Goal: Task Accomplishment & Management: Complete application form

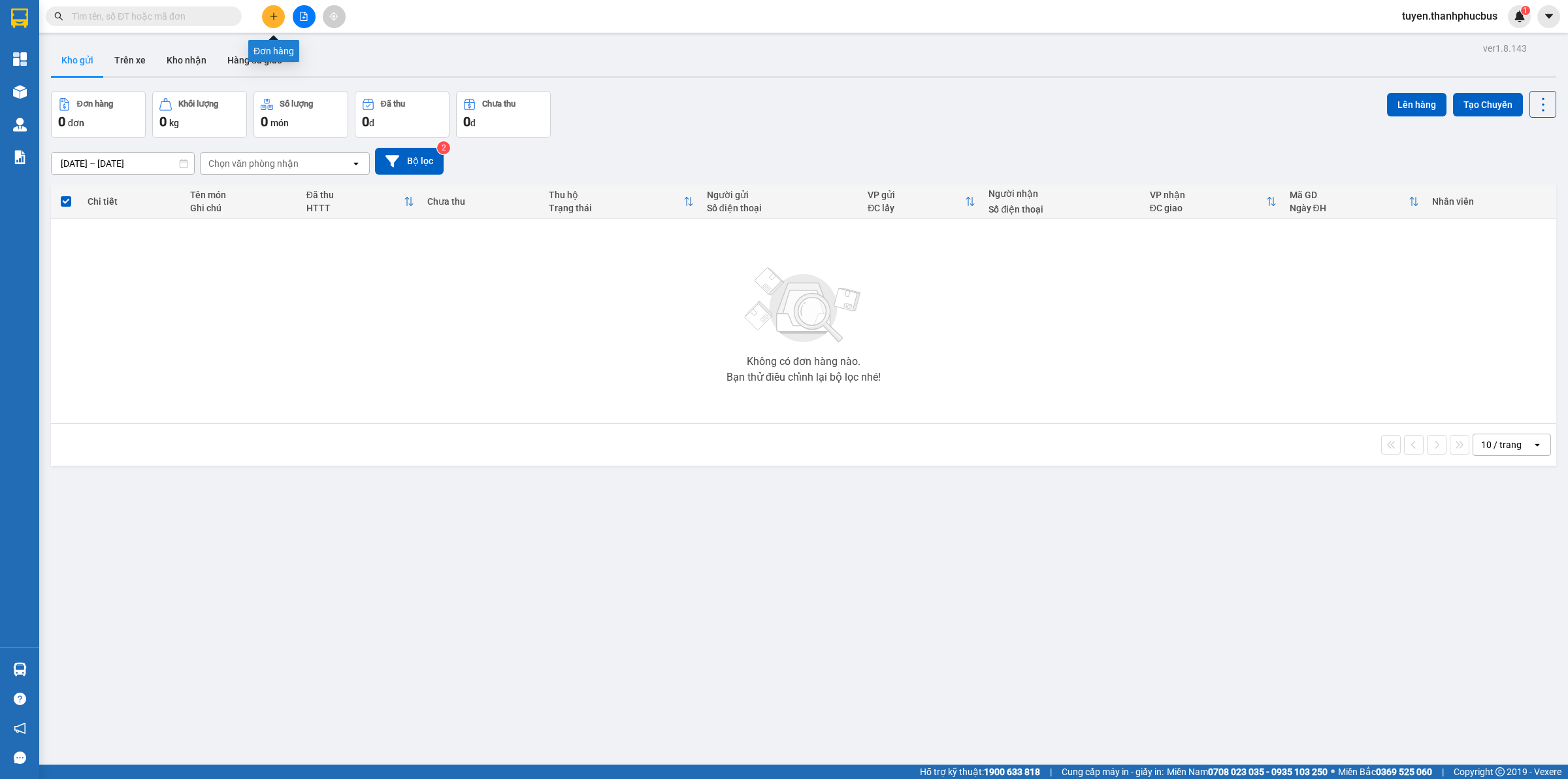
click at [275, 15] on icon "plus" at bounding box center [274, 16] width 9 height 9
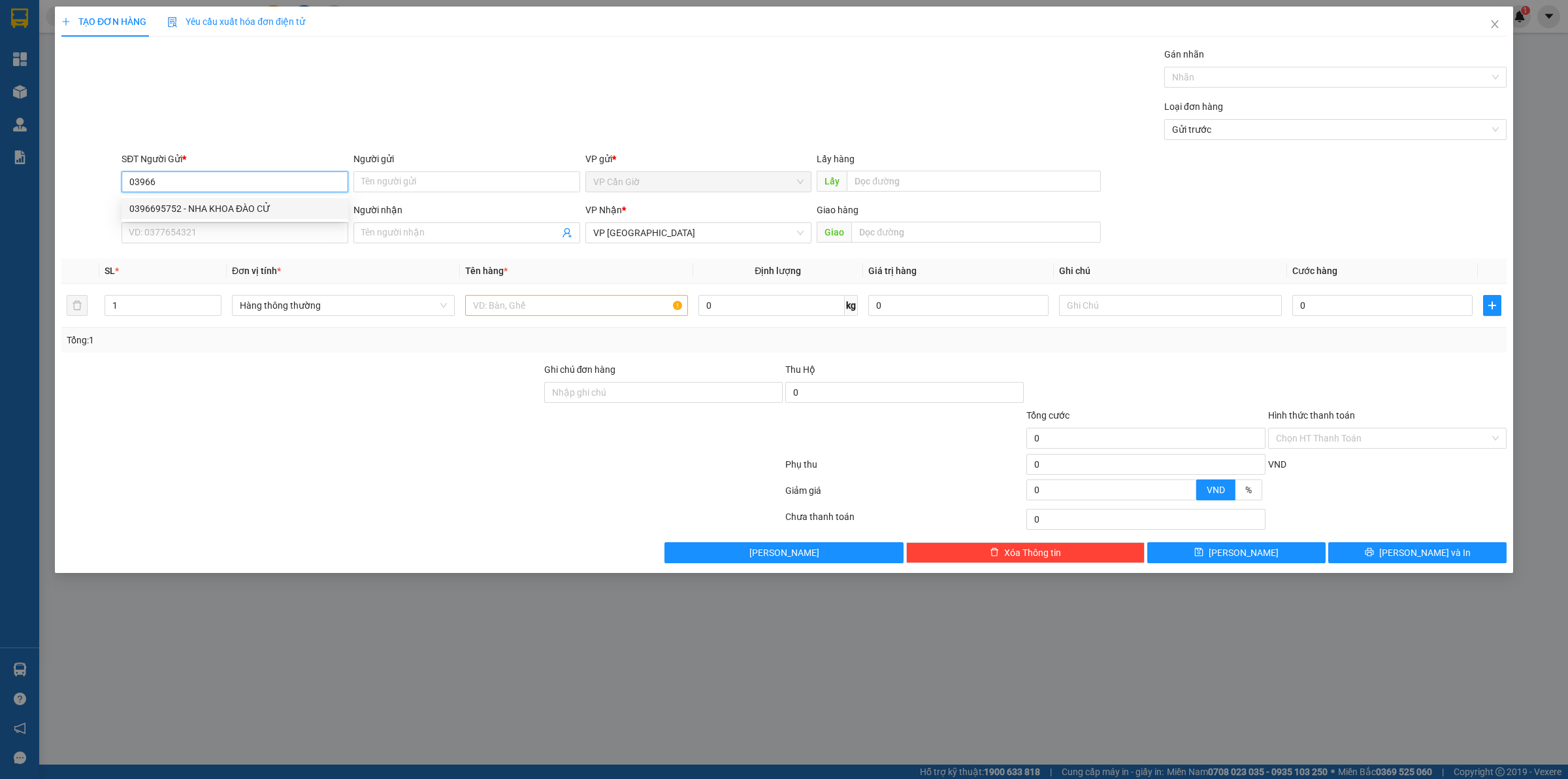
click at [237, 202] on div "0396695752 - NHA KHOA ĐÀO CỬ" at bounding box center [235, 209] width 211 height 15
type input "0396695752"
type input "NHA KHOA ĐÀO CỬ"
type input "25.000"
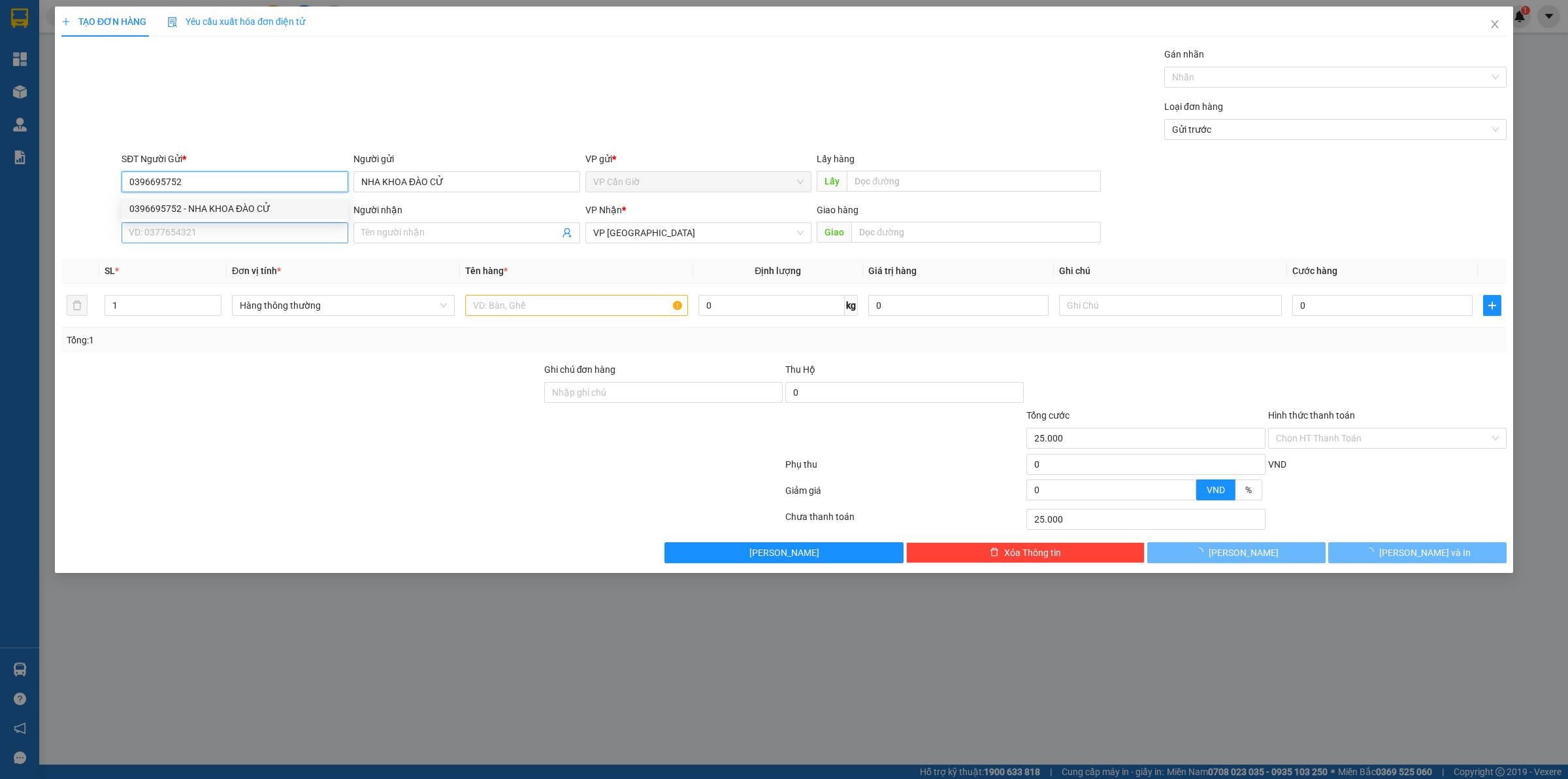
type input "0396695752"
click at [204, 242] on input "SĐT Người Nhận *" at bounding box center [235, 232] width 227 height 21
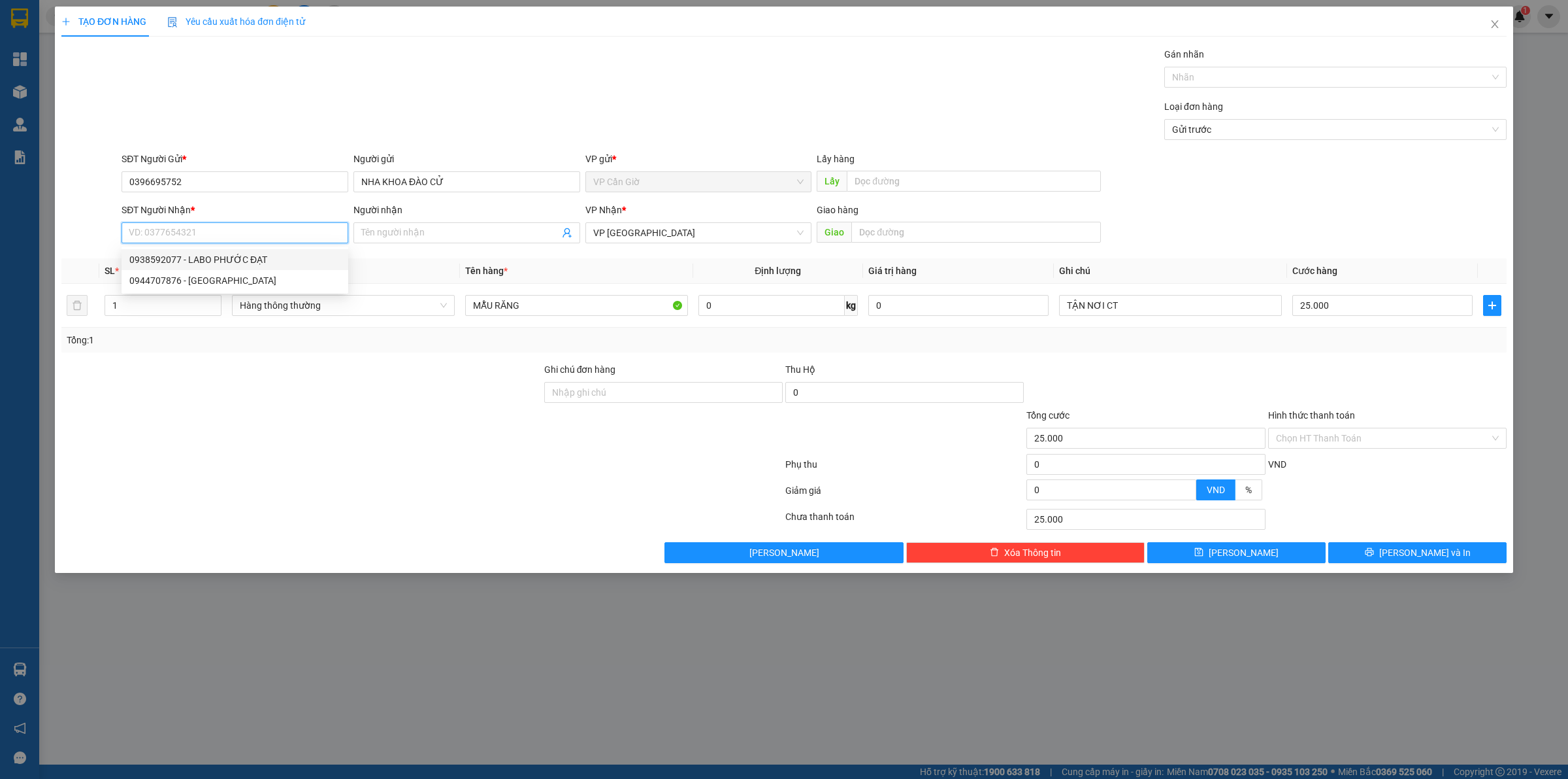
click at [207, 260] on div "0938592077 - LABO PHƯỚC ĐẠT" at bounding box center [235, 259] width 211 height 15
type input "0938592077"
type input "LABO PHƯỚC ĐẠT"
type input "6L/3 NGÔ SĨ LIÊN, P.14, Q.8"
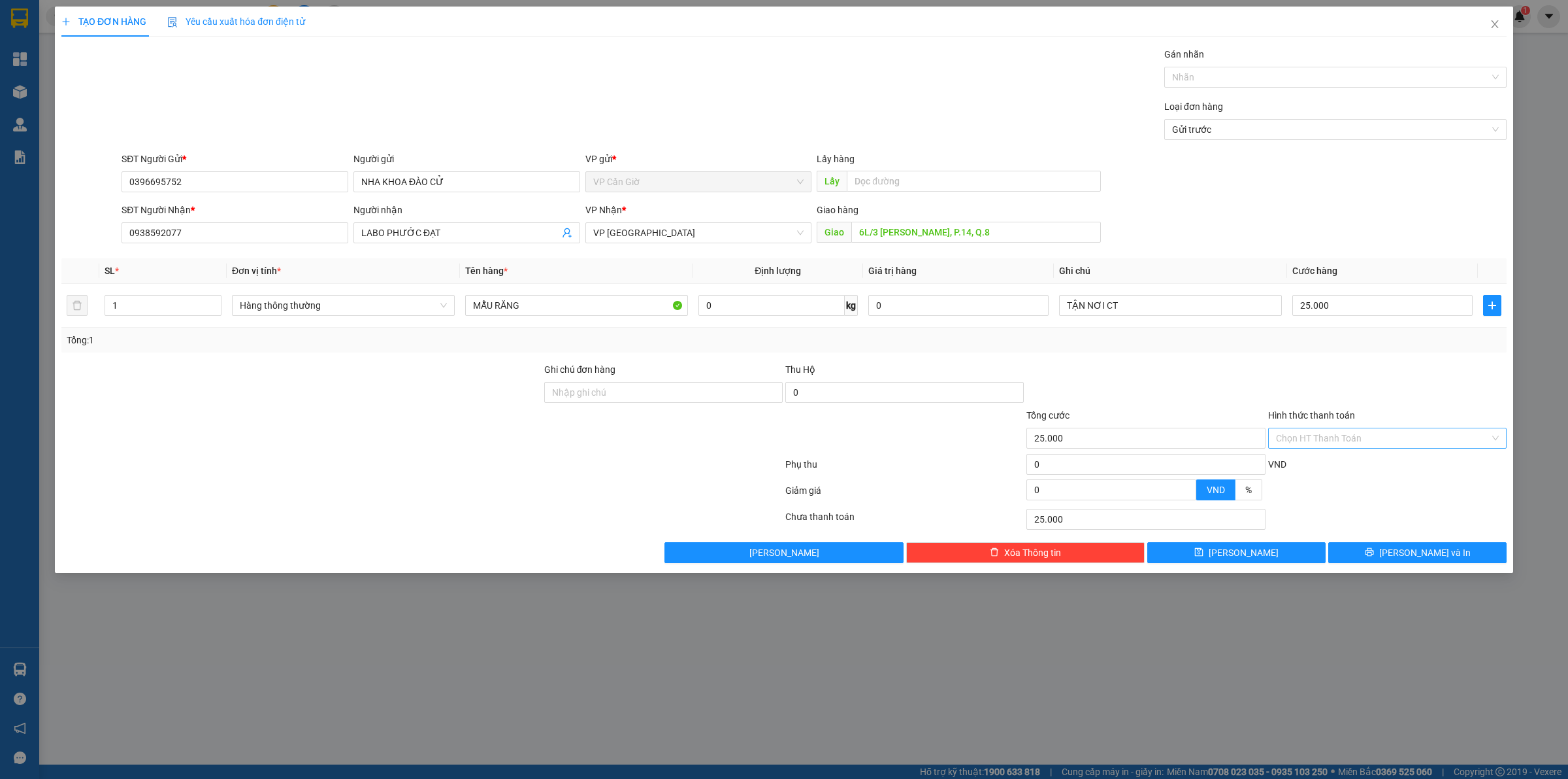
click at [1331, 435] on input "Hình thức thanh toán" at bounding box center [1383, 438] width 214 height 20
click at [1330, 450] on div "Hình thức thanh toán Chọn HT Thanh Toán" at bounding box center [1388, 431] width 239 height 45
click at [1330, 453] on div "Transit Pickup Surcharge Ids Transit Deliver Surcharge Ids Transit Deliver Surc…" at bounding box center [784, 305] width 1445 height 516
click at [1337, 436] on input "Hình thức thanh toán" at bounding box center [1383, 438] width 214 height 20
click at [1338, 466] on div "Tại văn phòng" at bounding box center [1387, 465] width 223 height 15
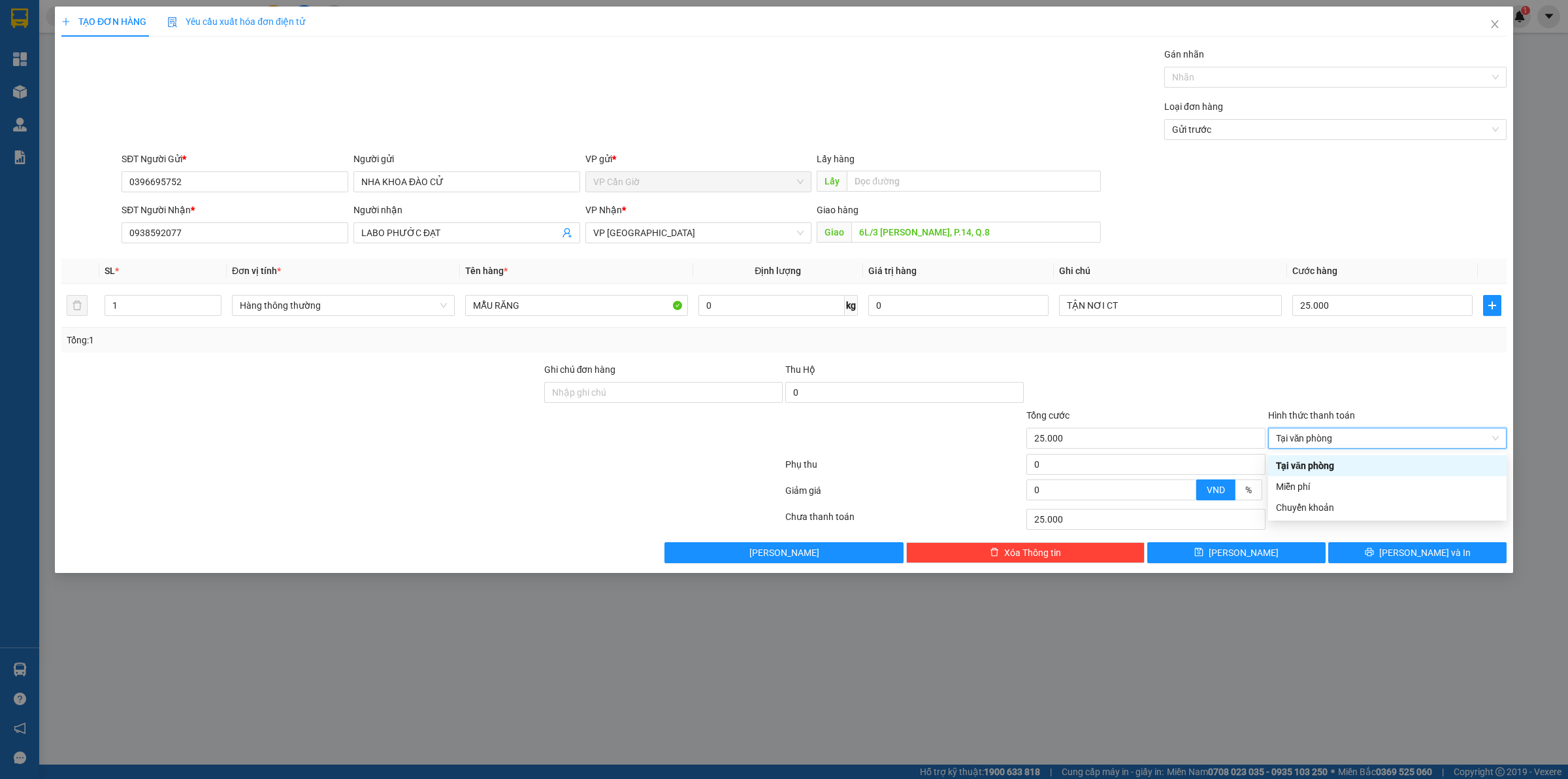
type input "0"
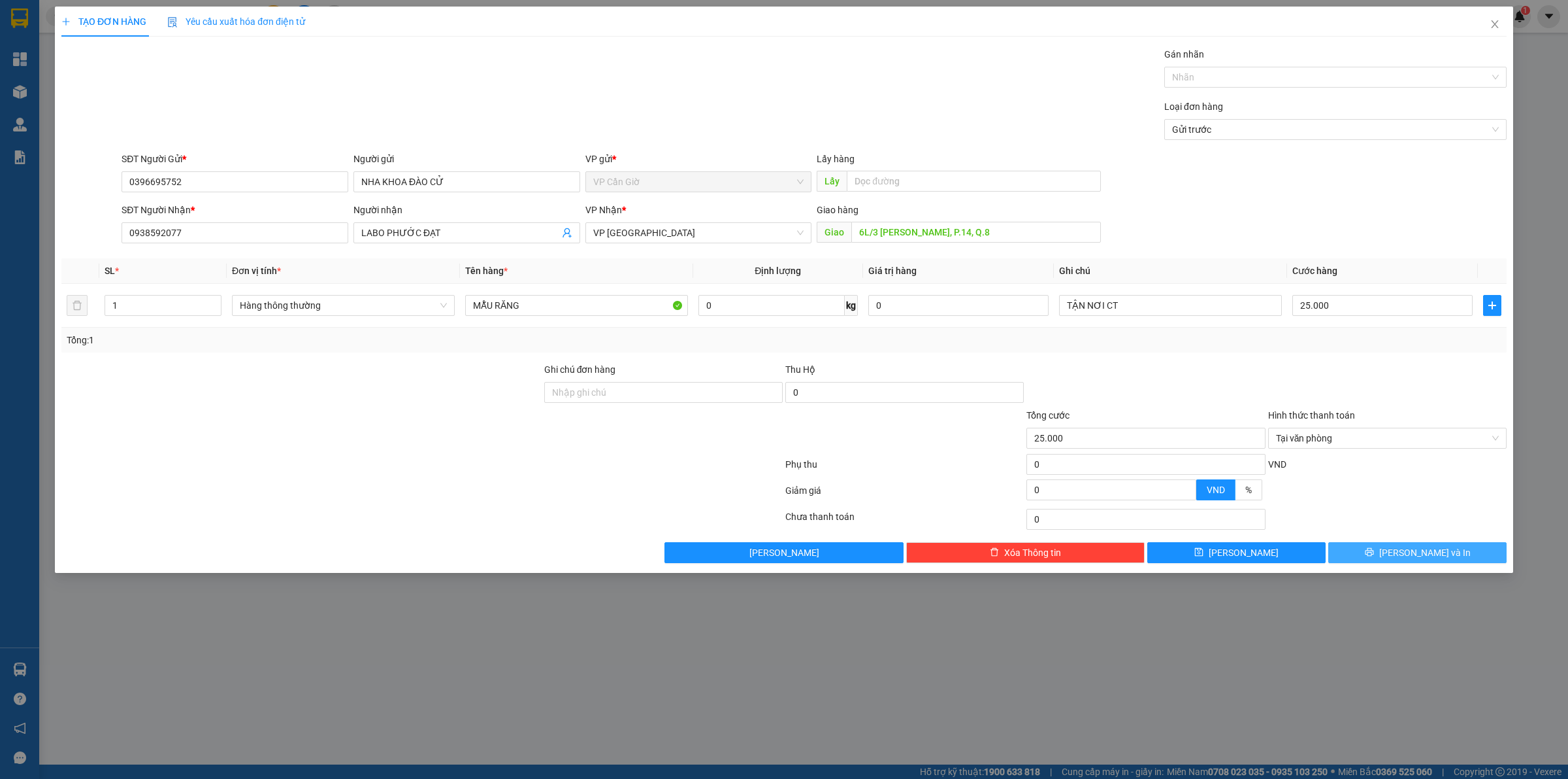
drag, startPoint x: 1409, startPoint y: 559, endPoint x: 1399, endPoint y: 550, distance: 13.5
click at [1408, 560] on span "[PERSON_NAME] và In" at bounding box center [1424, 553] width 92 height 15
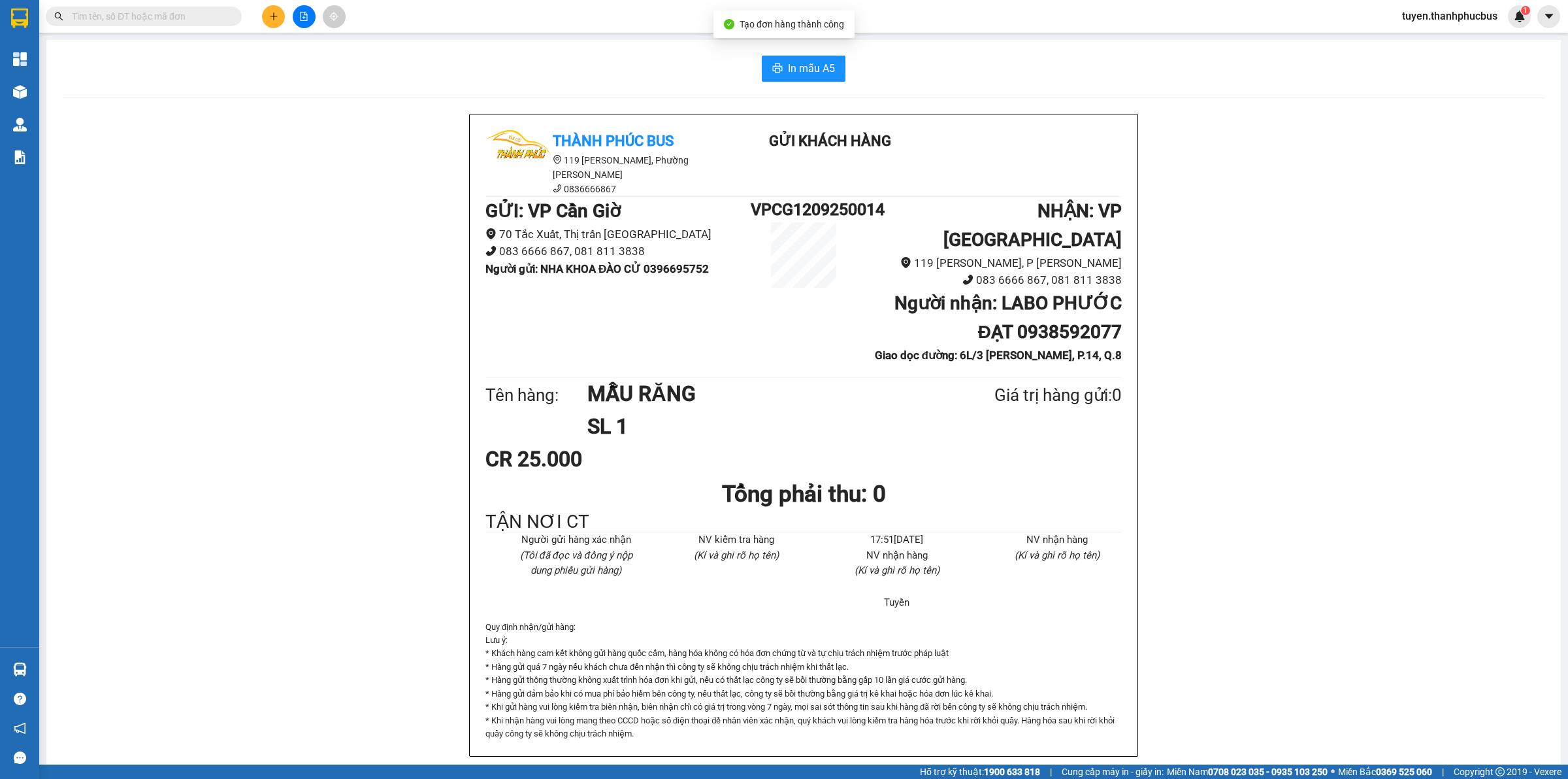
click at [761, 54] on div "In mẫu A5 Thành Phúc Bus 119 Nguyễn Cư Trinh, Phường Nguyễn Cư Trinh 0836666867…" at bounding box center [803, 421] width 1515 height 764
click at [776, 64] on icon "printer" at bounding box center [777, 68] width 10 height 10
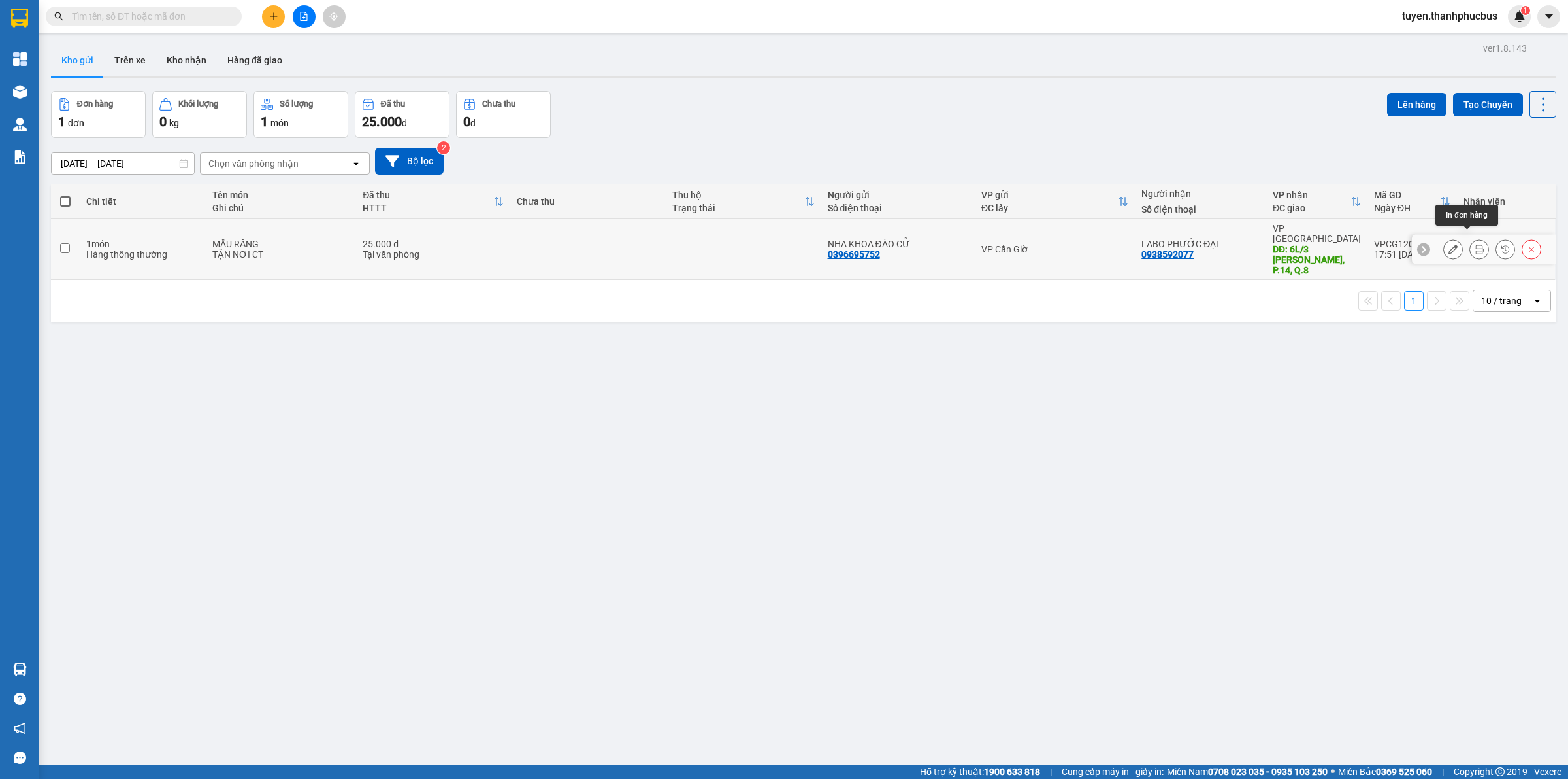
click at [1475, 245] on icon at bounding box center [1479, 249] width 9 height 9
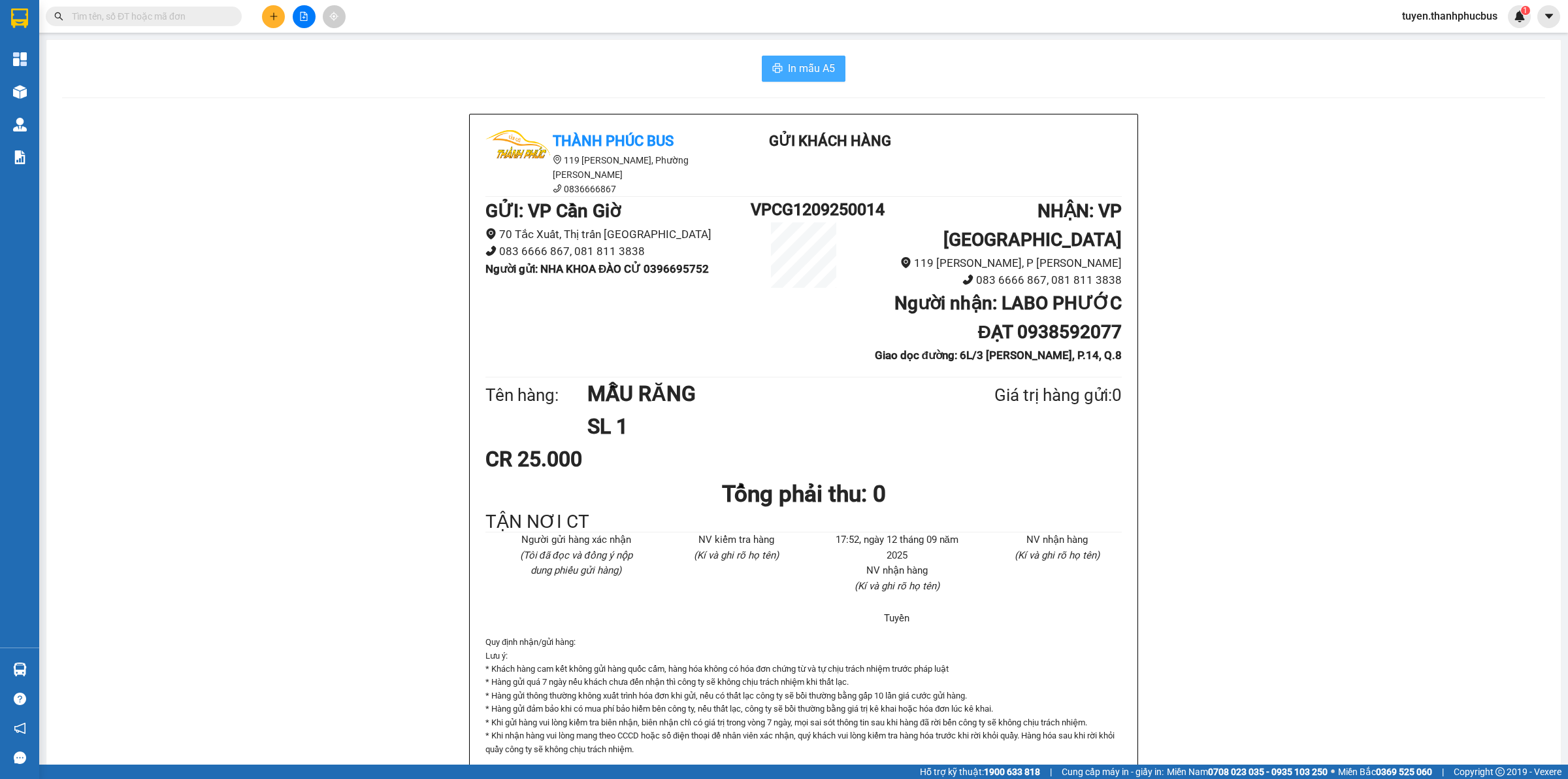
click at [762, 64] on button "In mẫu A5" at bounding box center [803, 69] width 83 height 26
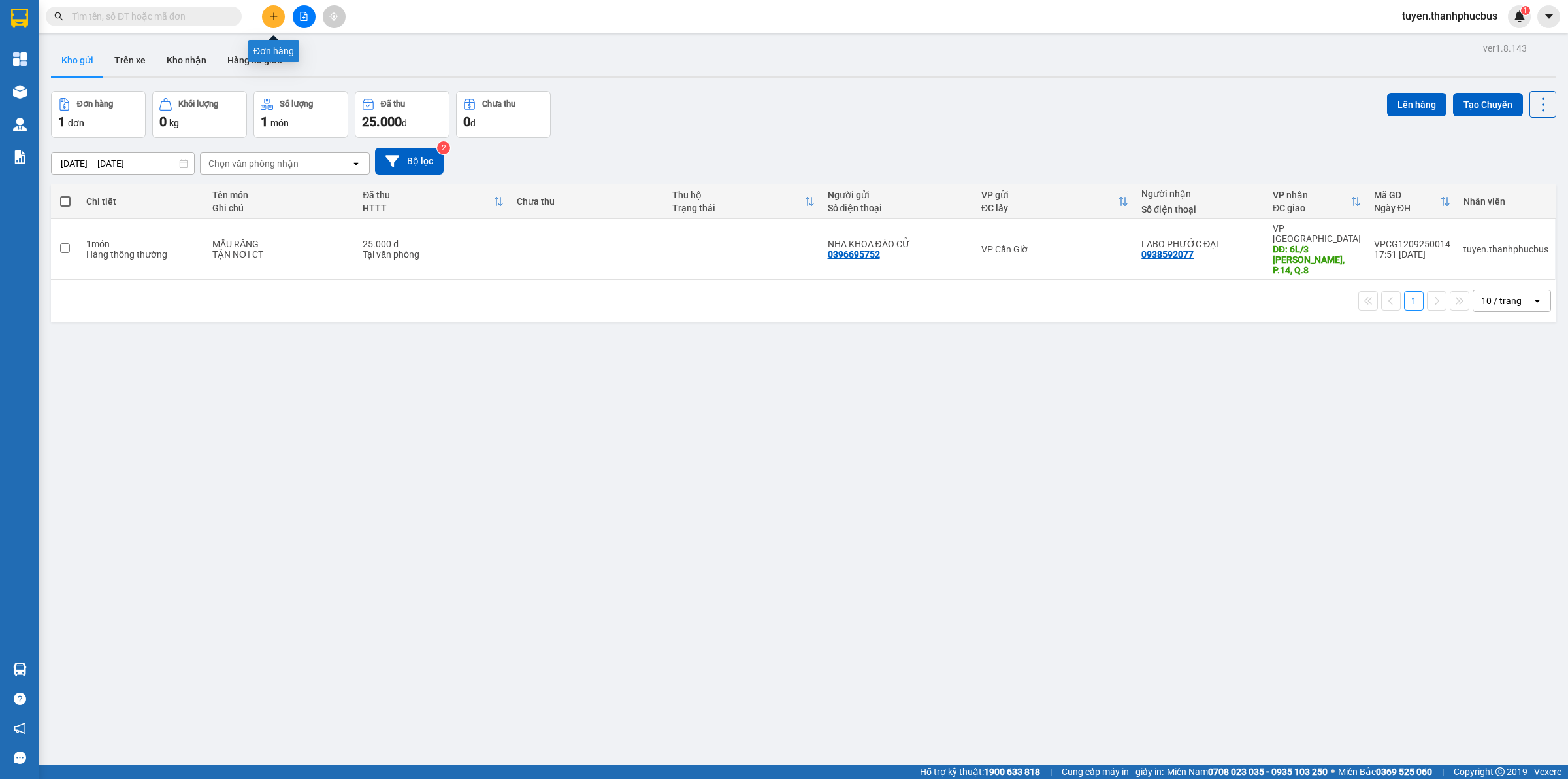
click at [283, 14] on button at bounding box center [273, 16] width 23 height 23
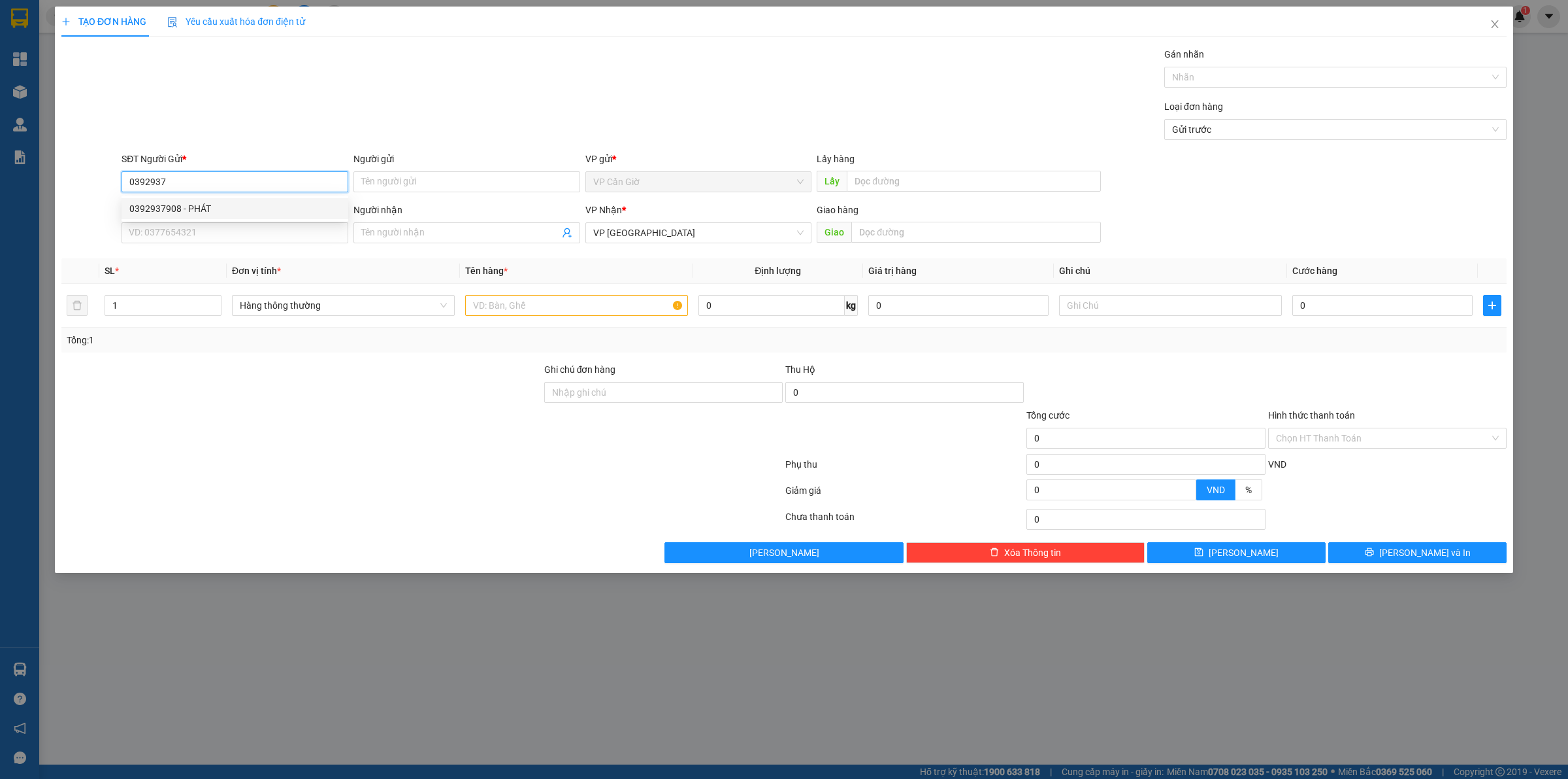
click at [216, 209] on div "0392937908 - PHÁT" at bounding box center [235, 209] width 211 height 15
type input "0392937908"
type input "PHÁT"
type input "0392937908"
type input "25.000"
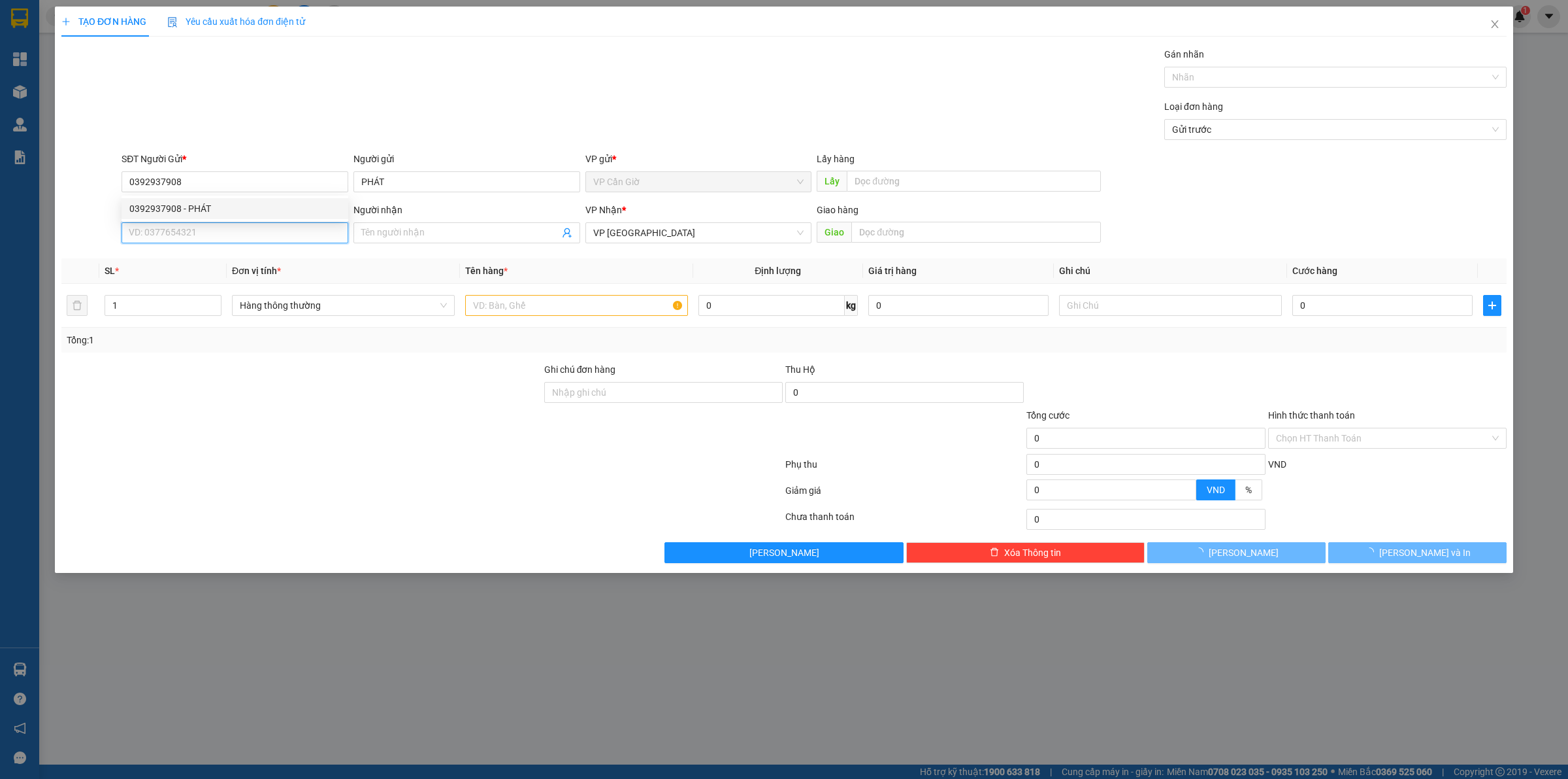
type input "25.000"
click at [209, 234] on input "SĐT Người Nhận *" at bounding box center [235, 232] width 227 height 21
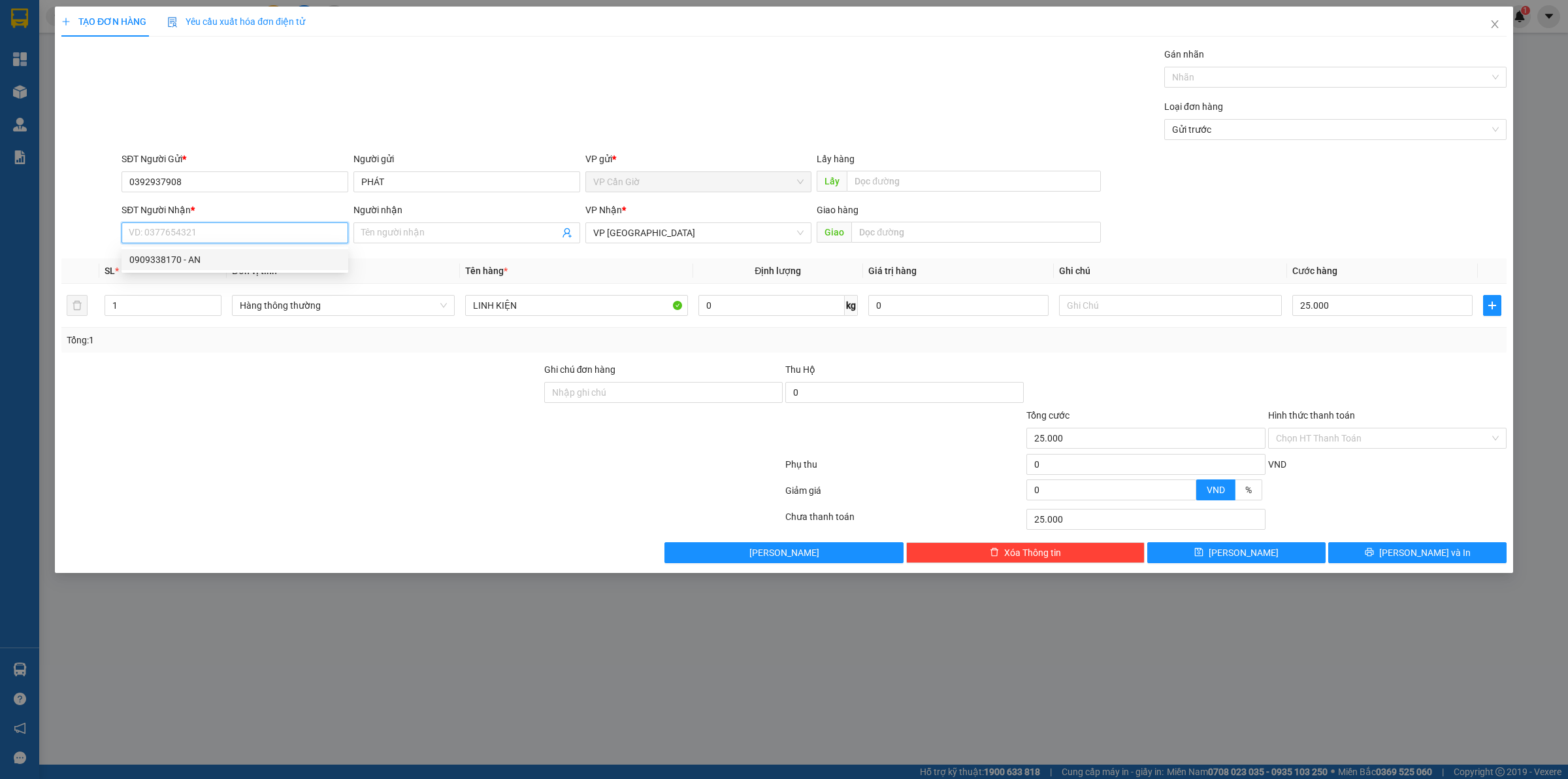
click at [227, 262] on div "0909338170 - AN" at bounding box center [235, 259] width 211 height 15
type input "0909338170"
type input "AN"
drag, startPoint x: 1376, startPoint y: 446, endPoint x: 1349, endPoint y: 459, distance: 30.0
click at [1375, 448] on input "Hình thức thanh toán" at bounding box center [1383, 438] width 214 height 20
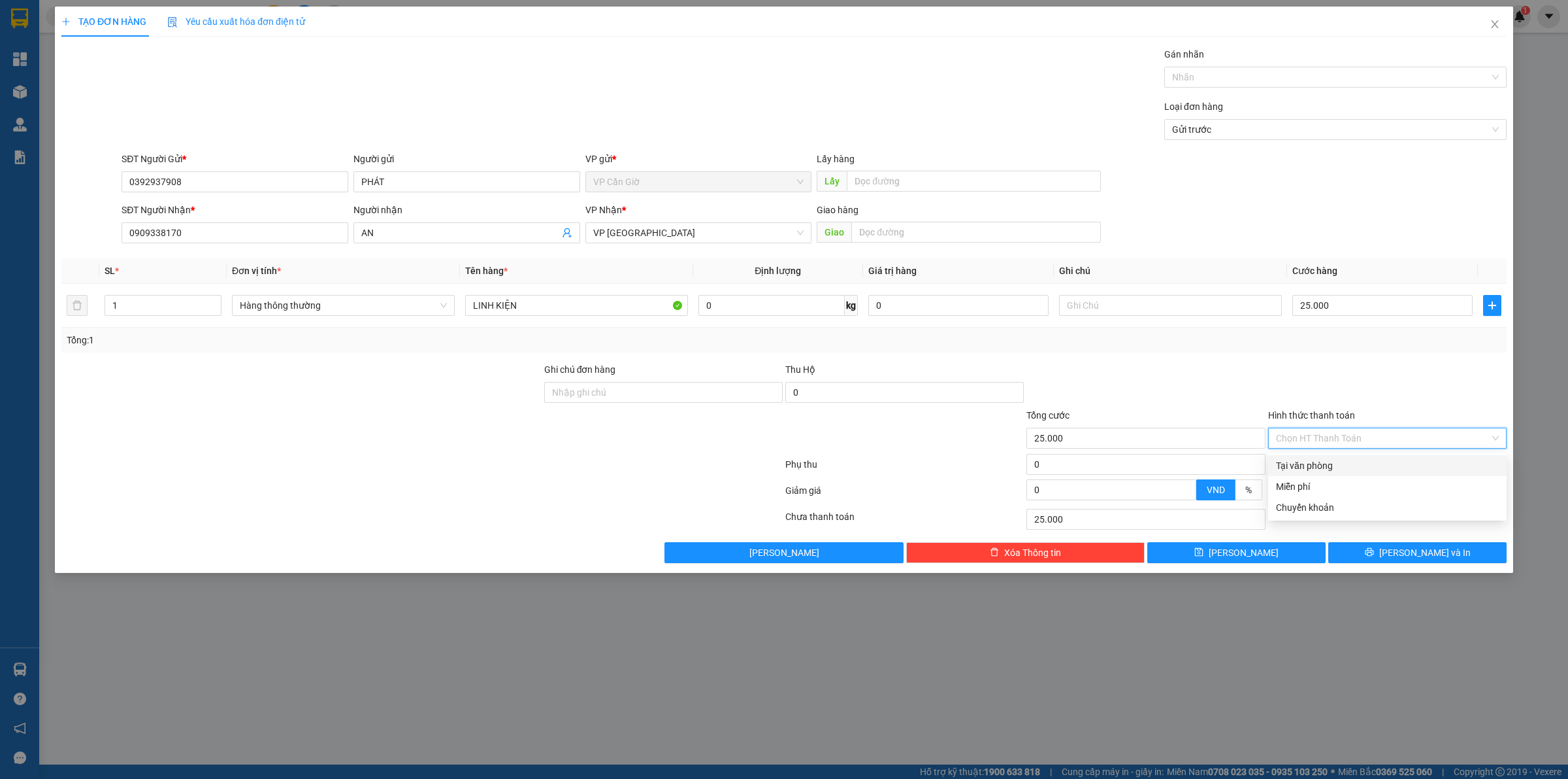
click at [1343, 468] on div "Tại văn phòng" at bounding box center [1387, 465] width 223 height 15
type input "0"
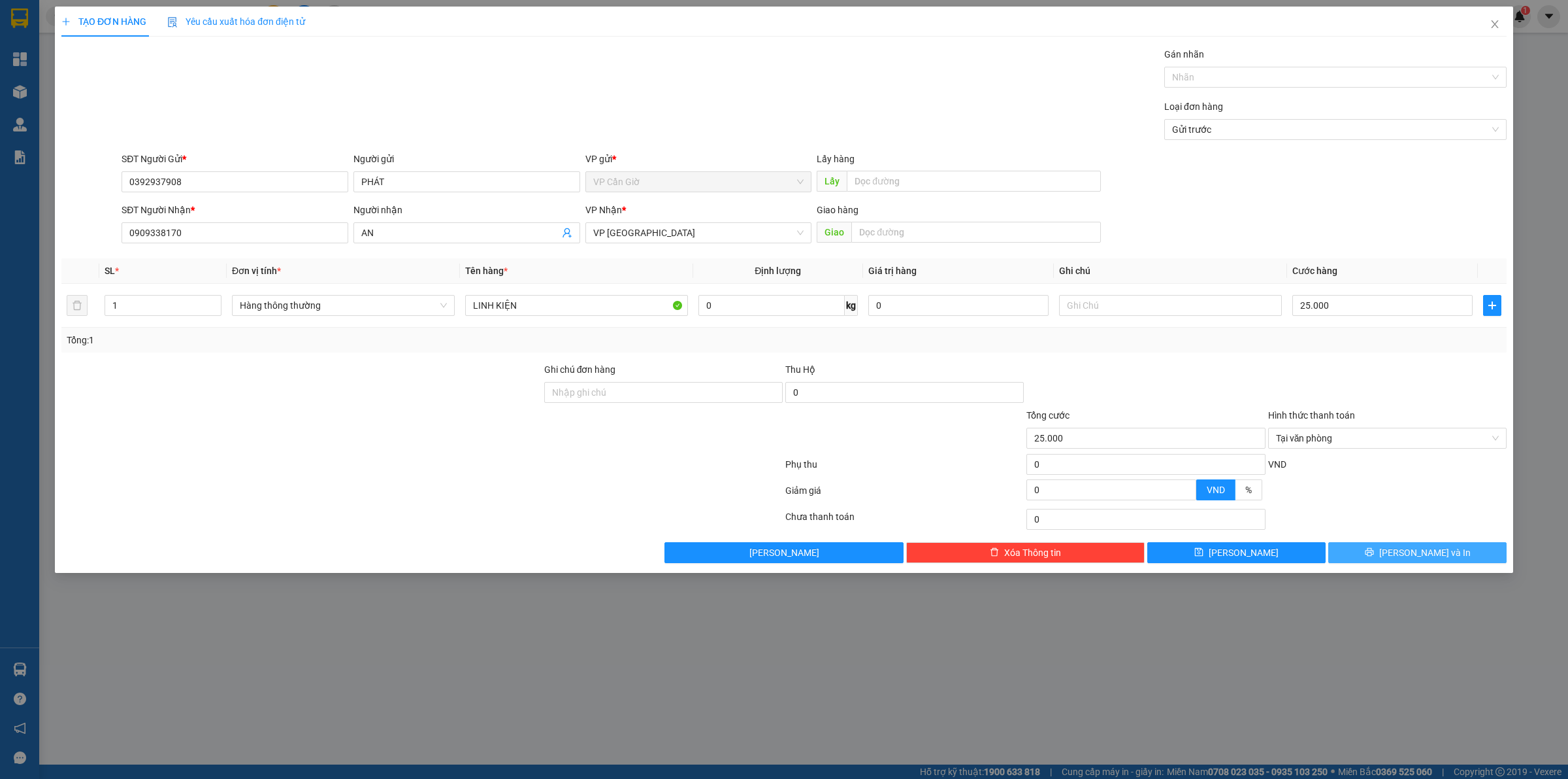
click at [1386, 549] on button "[PERSON_NAME] và In" at bounding box center [1418, 553] width 179 height 21
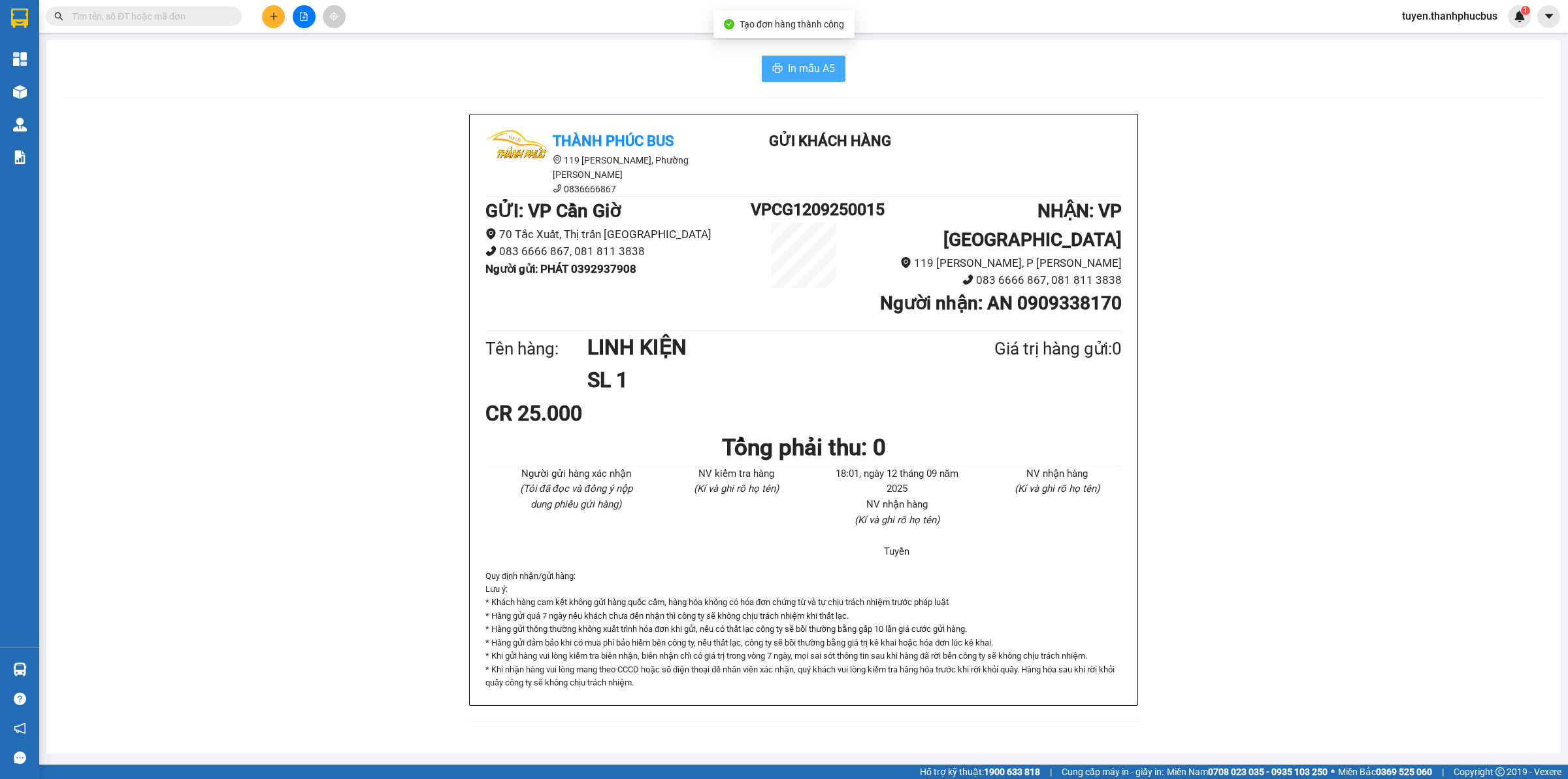
click at [817, 70] on span "In mẫu A5" at bounding box center [811, 68] width 47 height 16
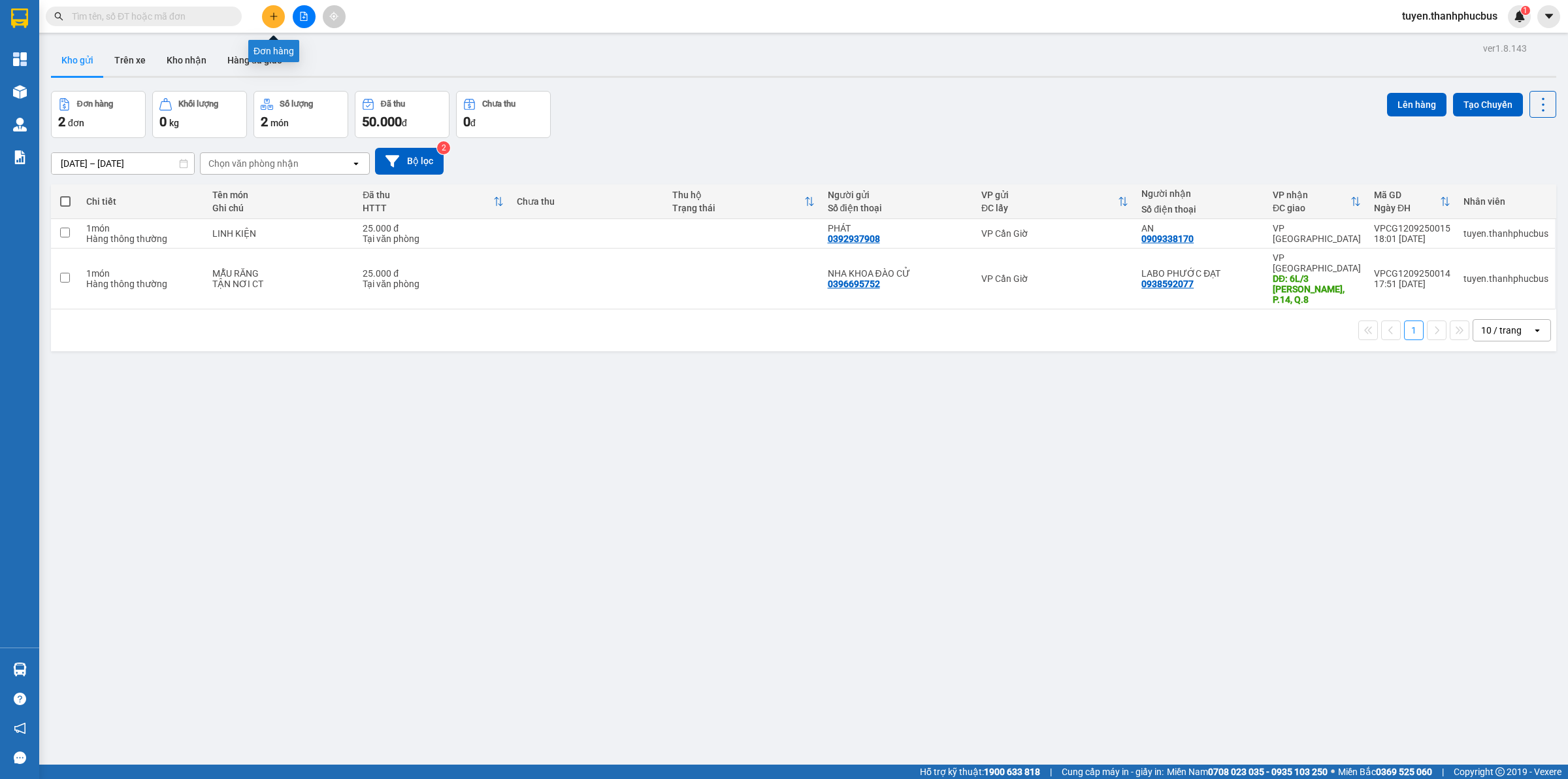
click at [270, 17] on icon "plus" at bounding box center [274, 16] width 9 height 9
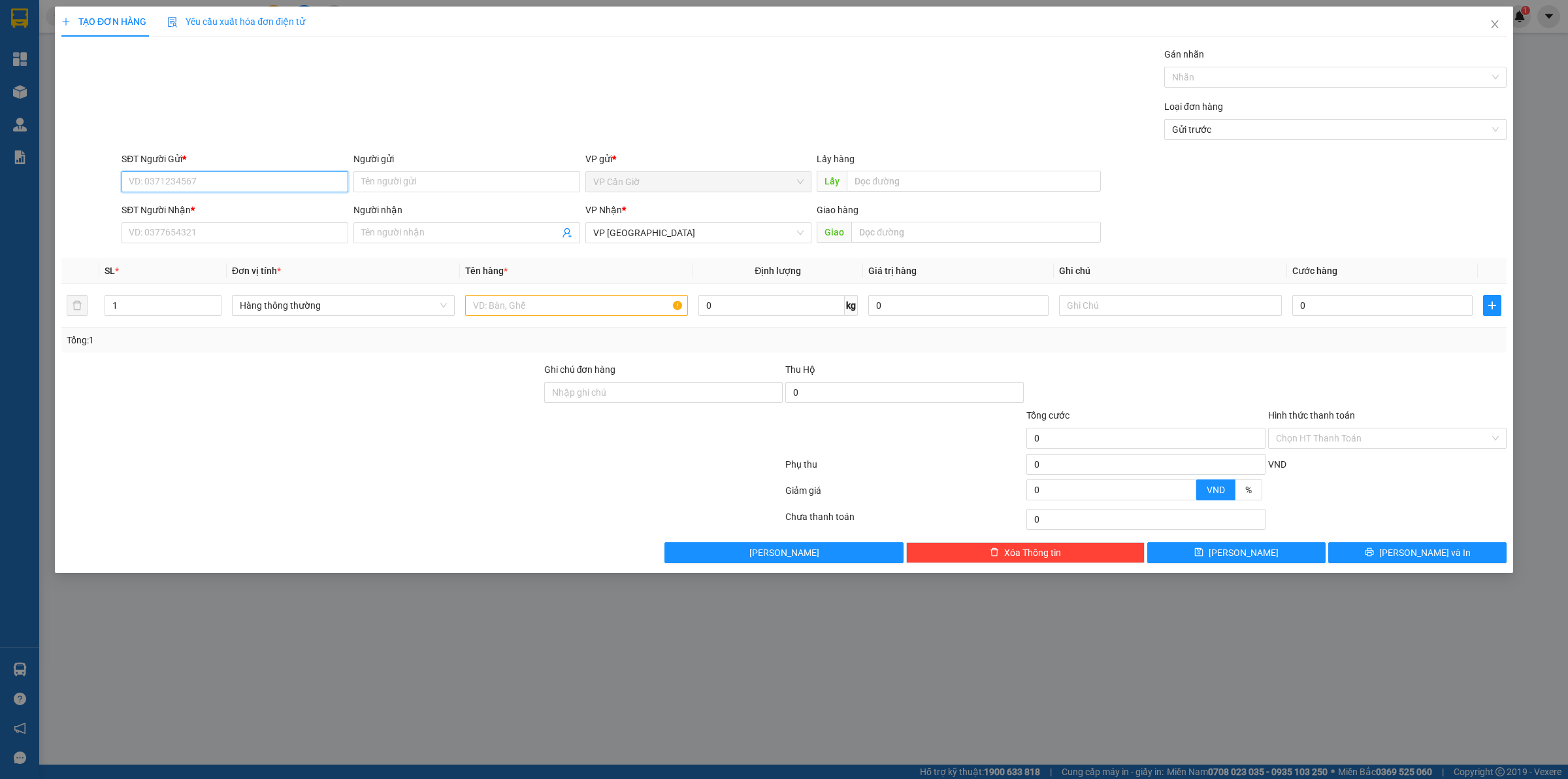
click at [171, 178] on input "SĐT Người Gửi *" at bounding box center [235, 182] width 227 height 21
click at [185, 206] on div "0945459754 - HOÀNG" at bounding box center [235, 209] width 211 height 15
type input "0945459754"
type input "HOÀNG"
type input "45.000"
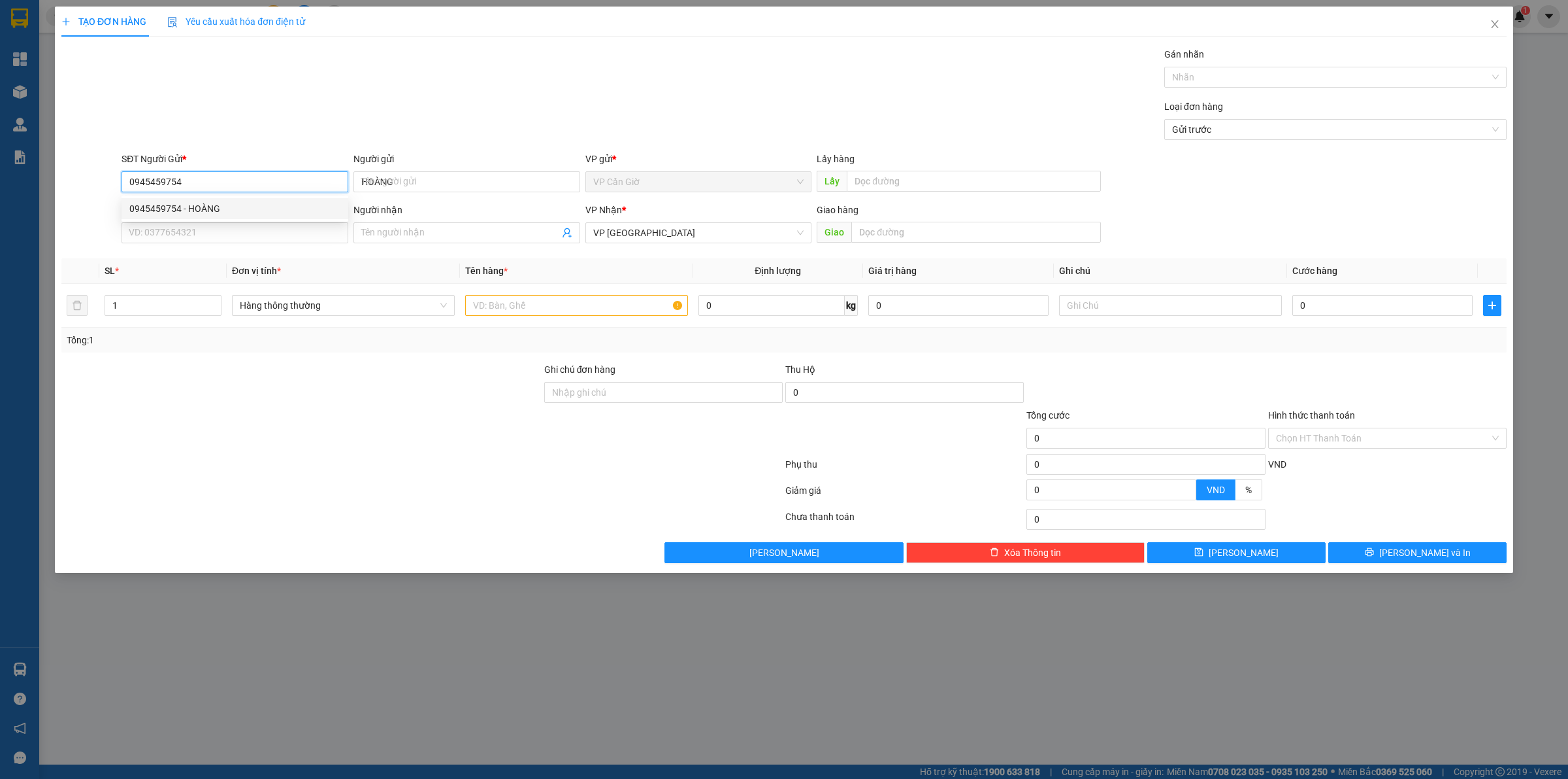
type input "45.000"
type input "0945459754"
click at [181, 234] on input "SĐT Người Nhận *" at bounding box center [235, 232] width 227 height 21
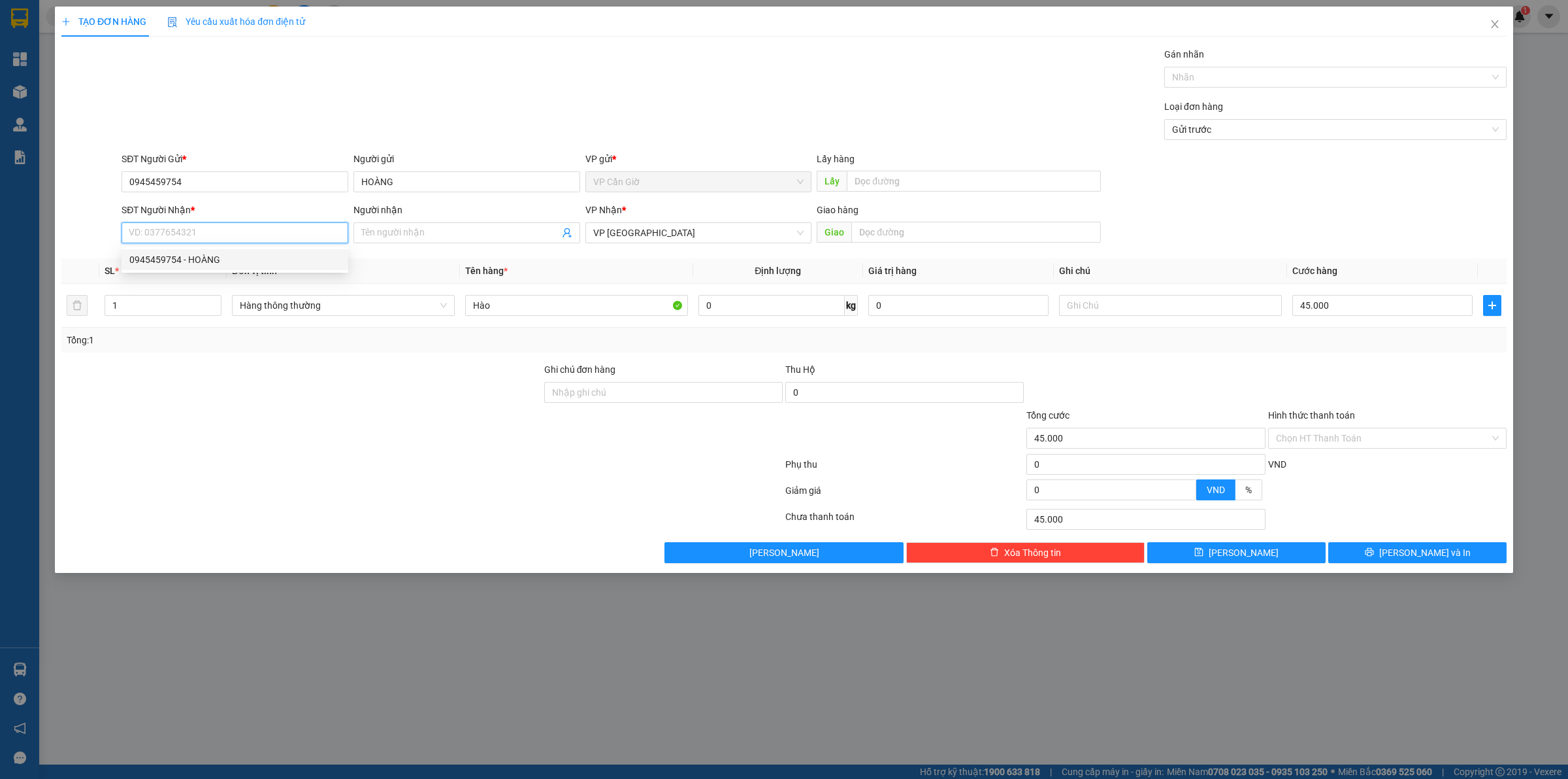
click at [204, 265] on div "0945459754 - HOÀNG" at bounding box center [235, 259] width 211 height 15
type input "0945459754"
type input "HOÀNG"
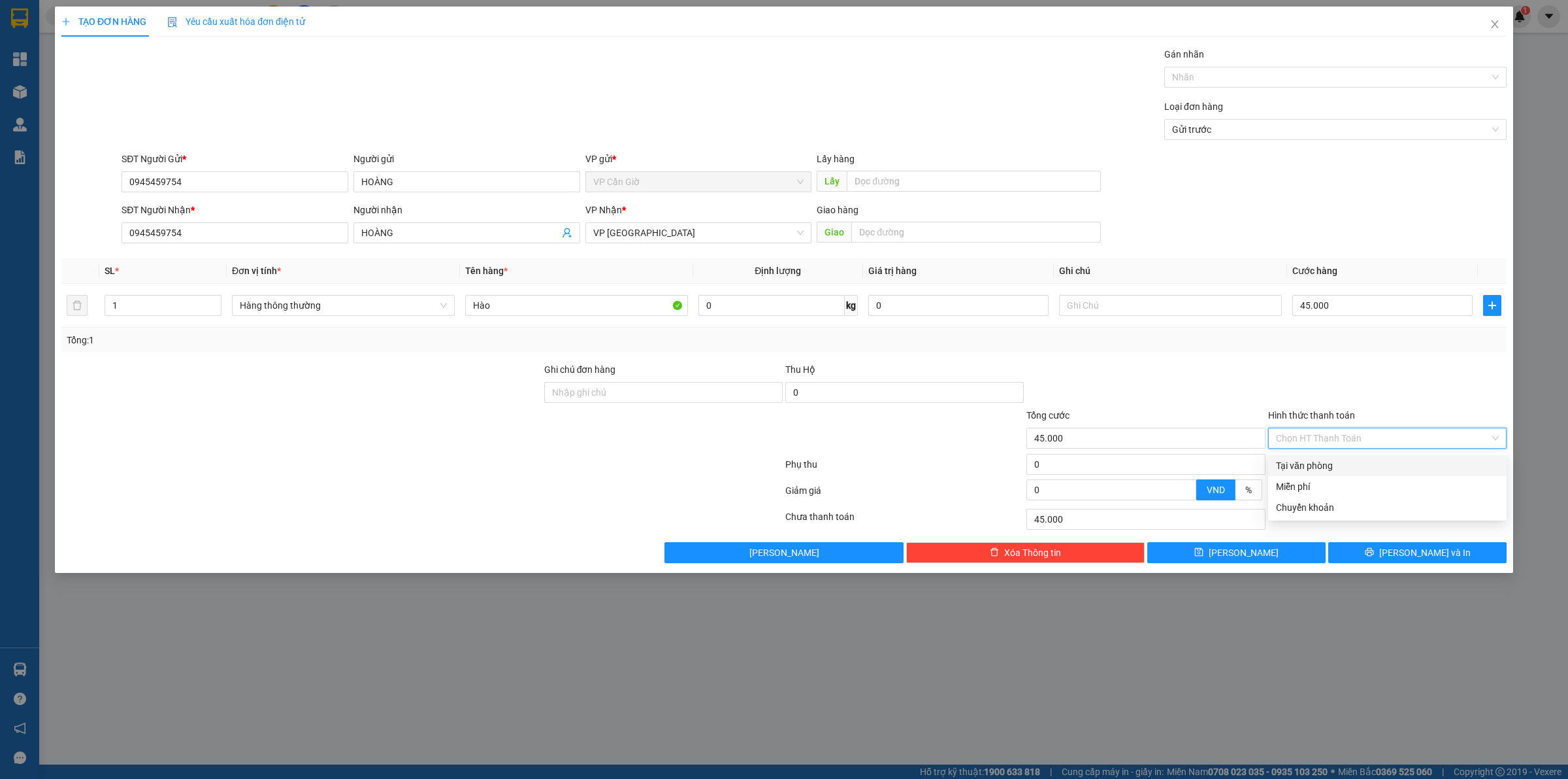
click at [1358, 438] on input "Hình thức thanh toán" at bounding box center [1383, 438] width 214 height 20
click at [1305, 463] on div "Tại văn phòng" at bounding box center [1387, 465] width 223 height 15
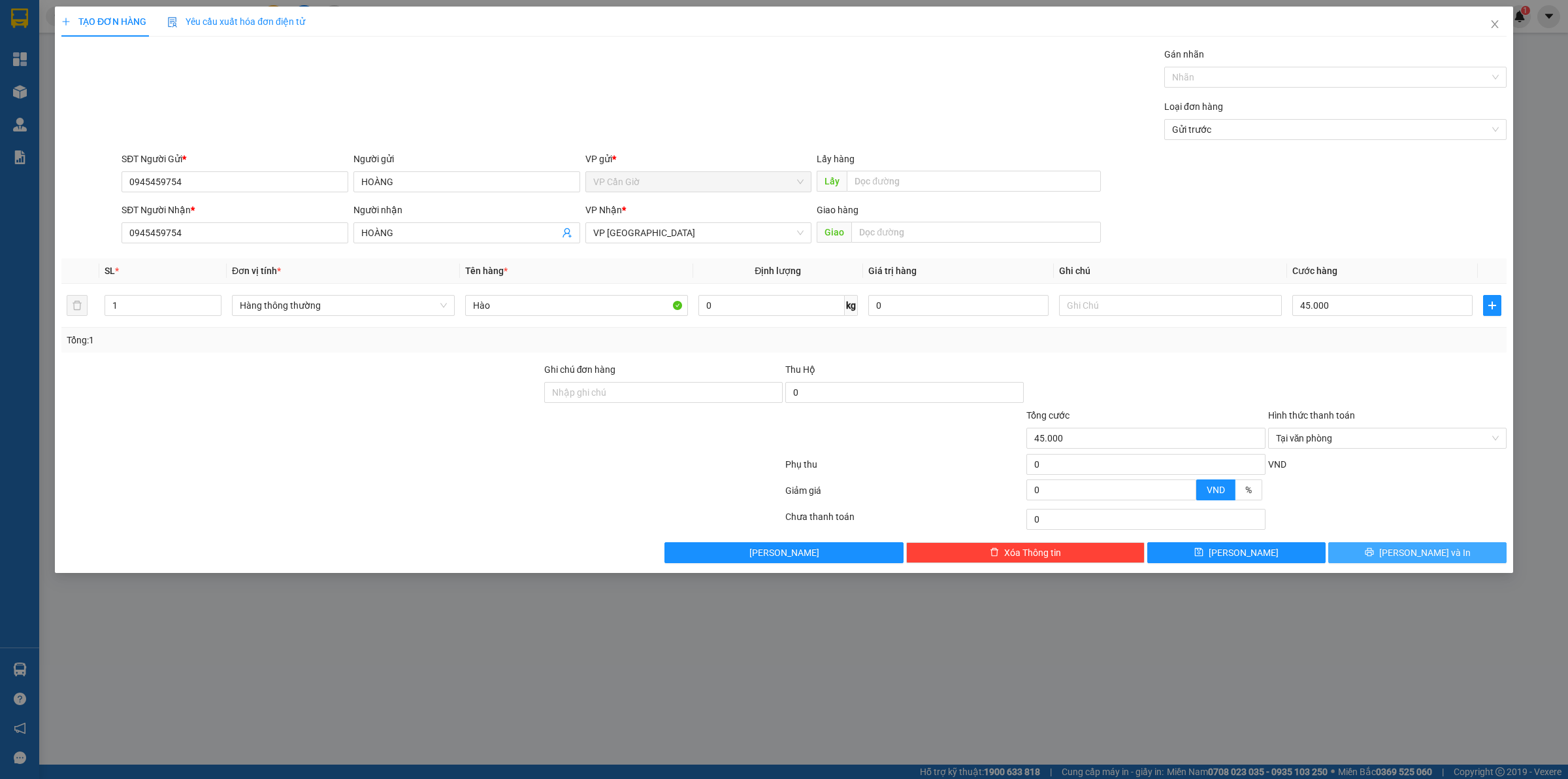
click at [1413, 548] on span "[PERSON_NAME] và In" at bounding box center [1424, 553] width 92 height 15
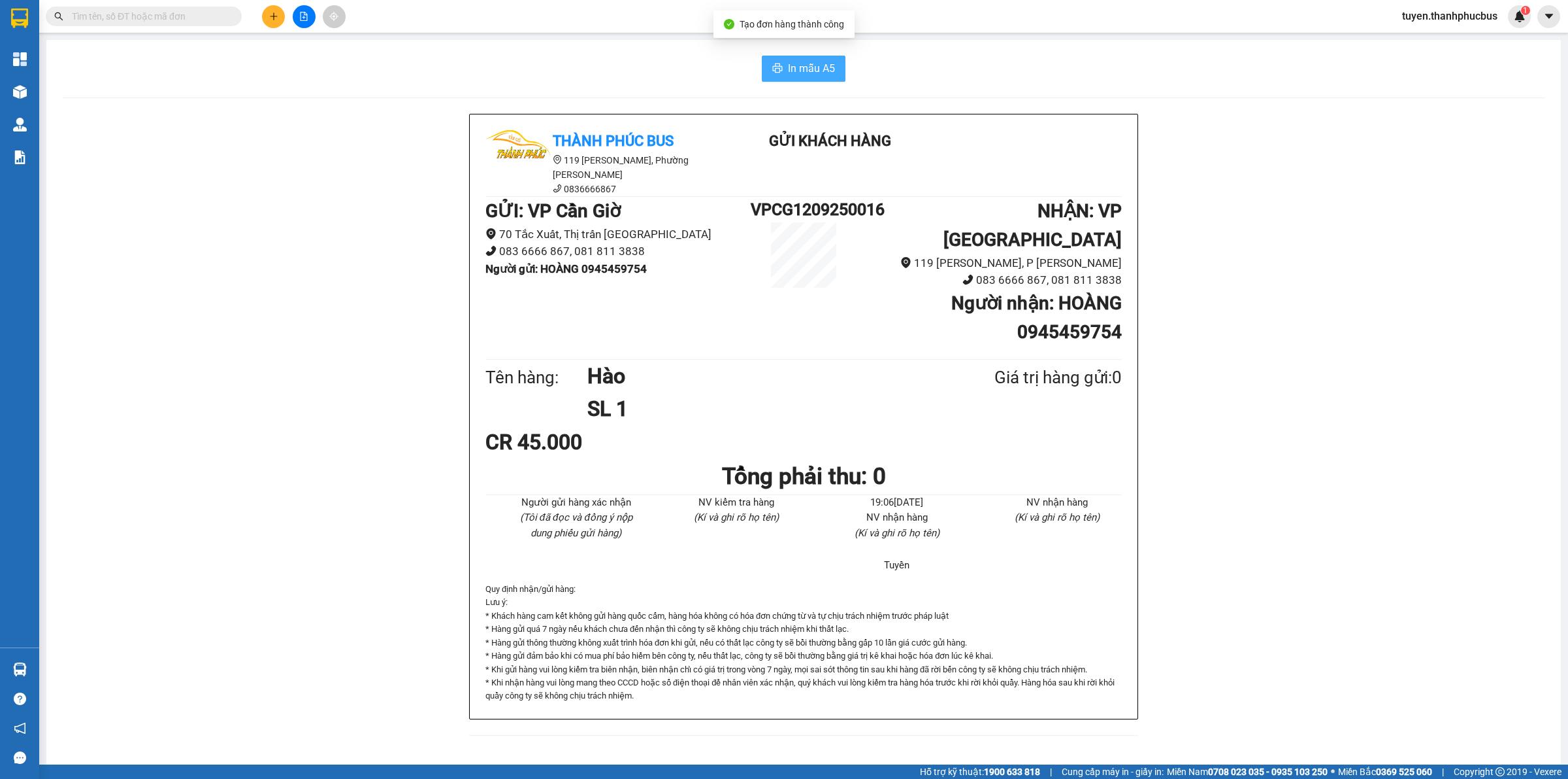
click at [803, 79] on button "In mẫu A5" at bounding box center [803, 69] width 83 height 26
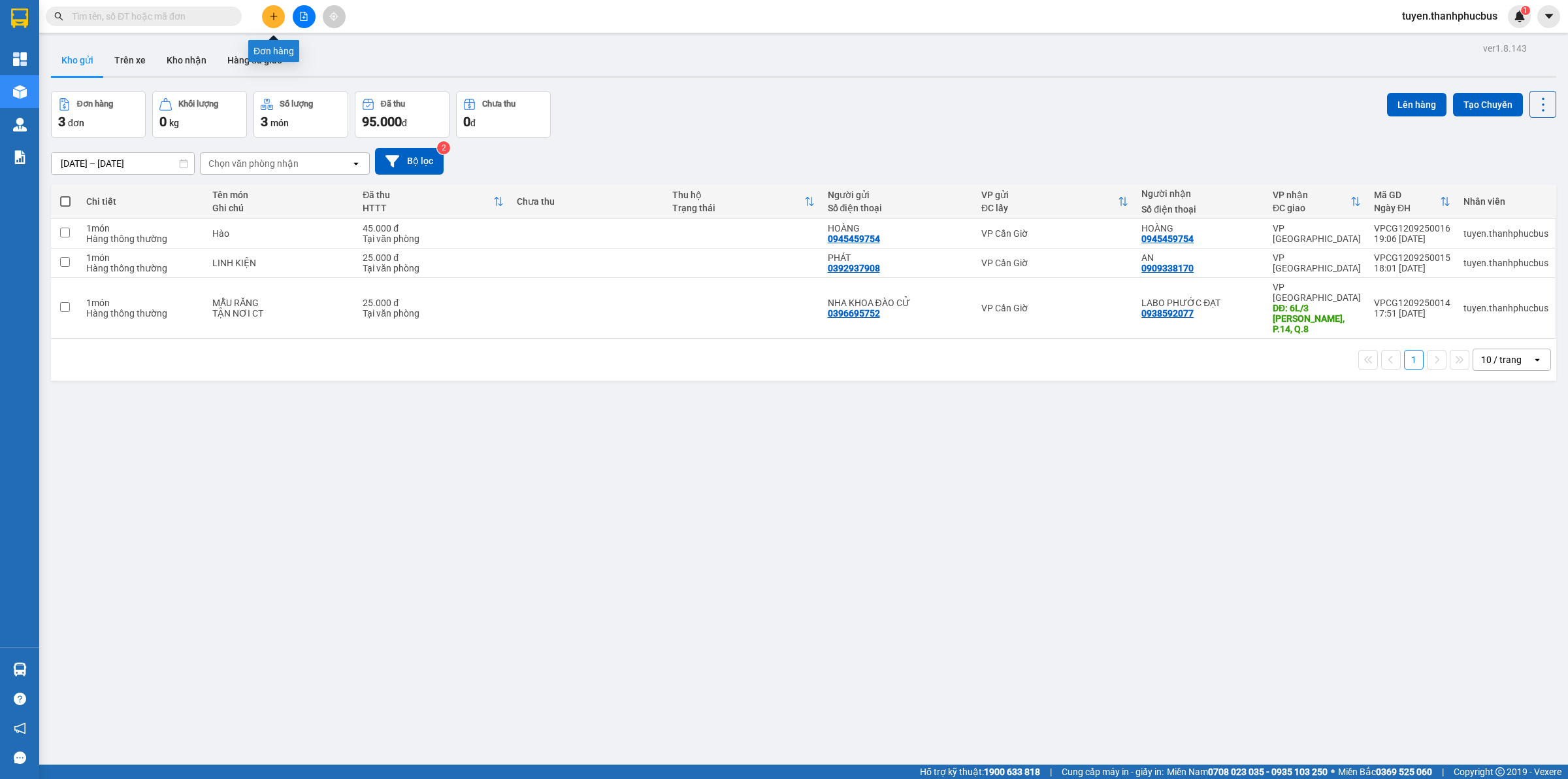
click at [270, 13] on icon "plus" at bounding box center [274, 16] width 9 height 9
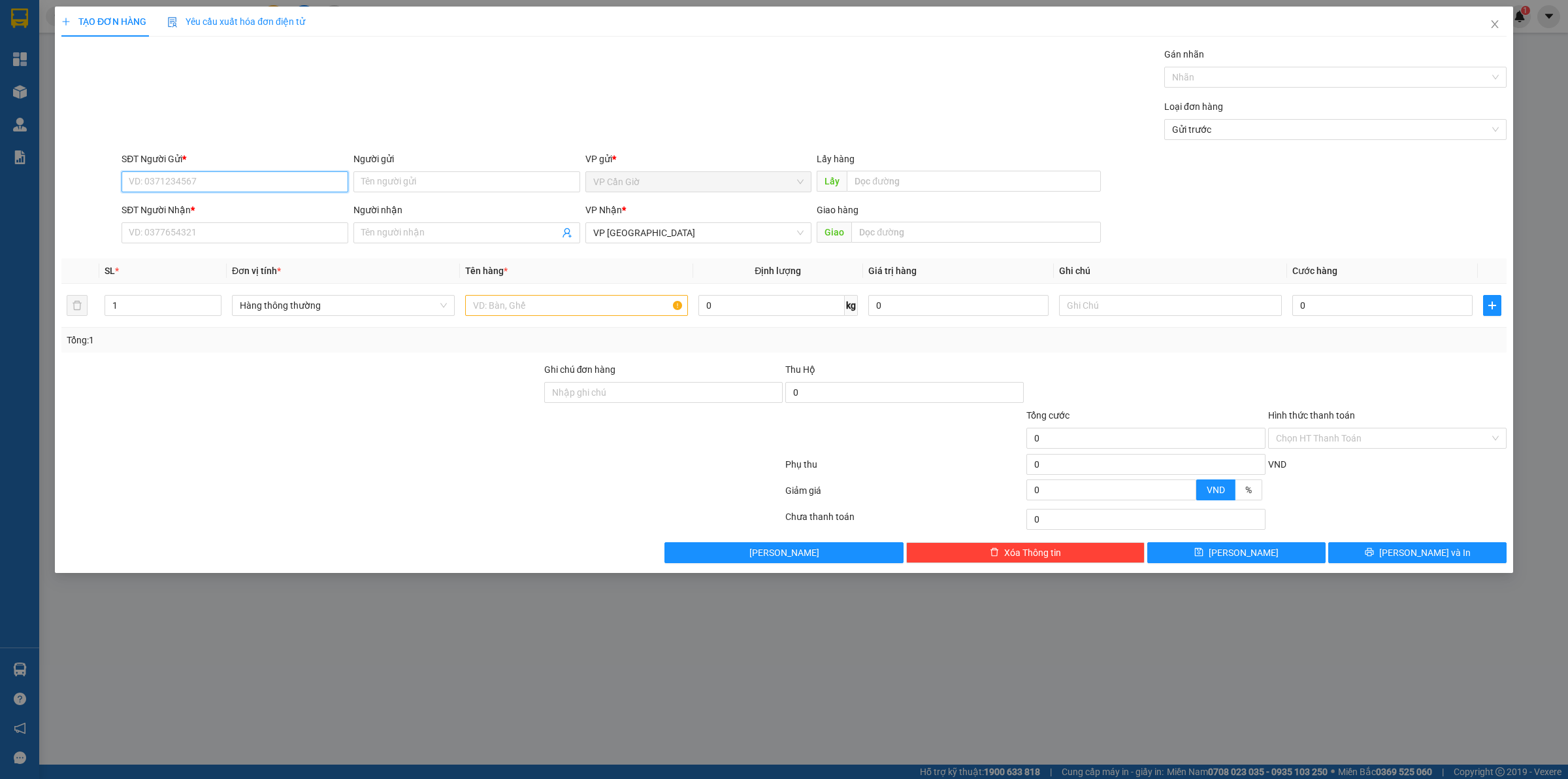
click at [155, 182] on input "SĐT Người Gửi *" at bounding box center [235, 182] width 227 height 21
click at [193, 207] on div "0975157018 - ĐÔNG" at bounding box center [235, 209] width 211 height 15
type input "0975157018"
type input "ĐÔNG"
type input "35.000"
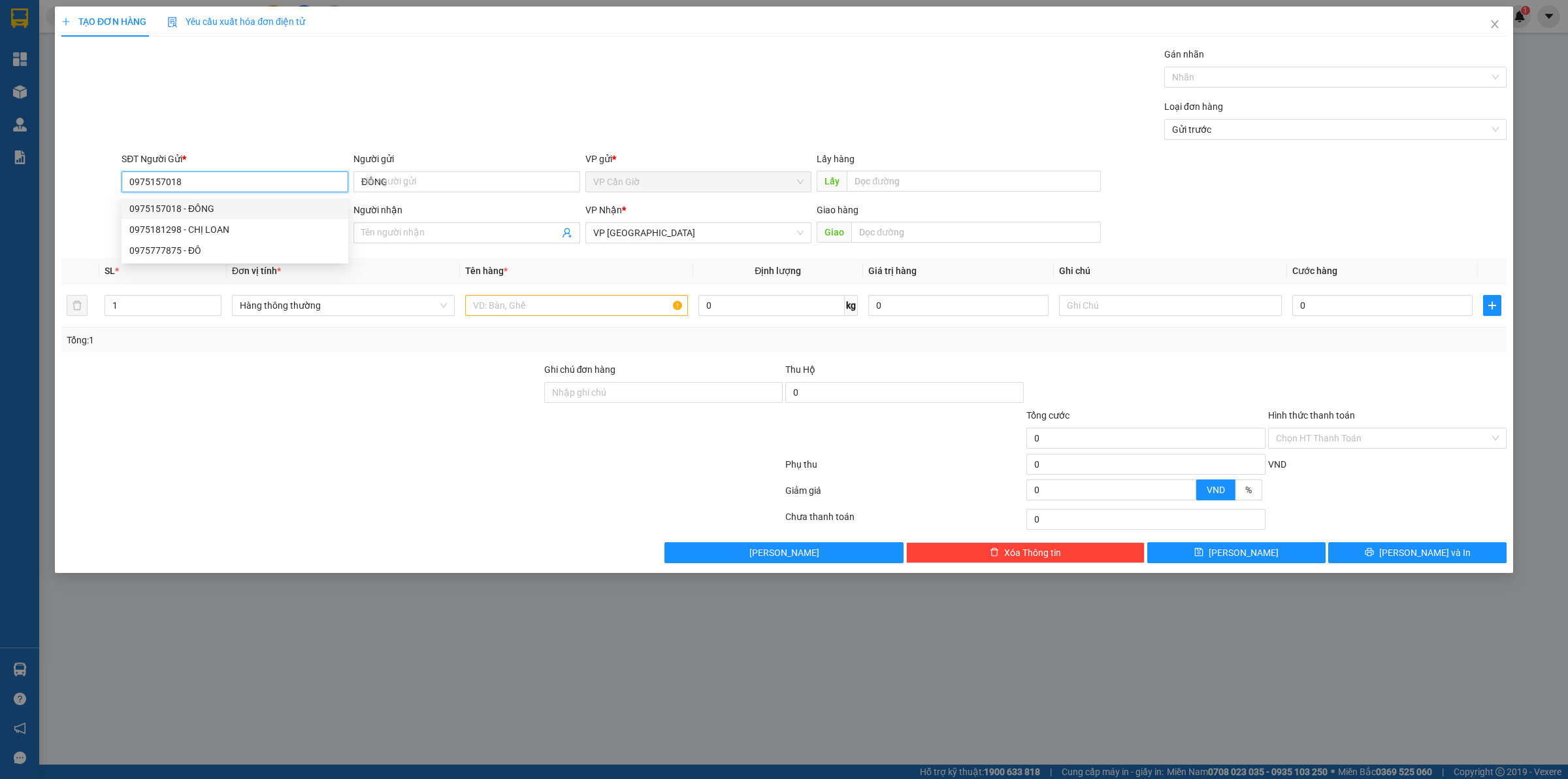
type input "35.000"
type input "0975157018"
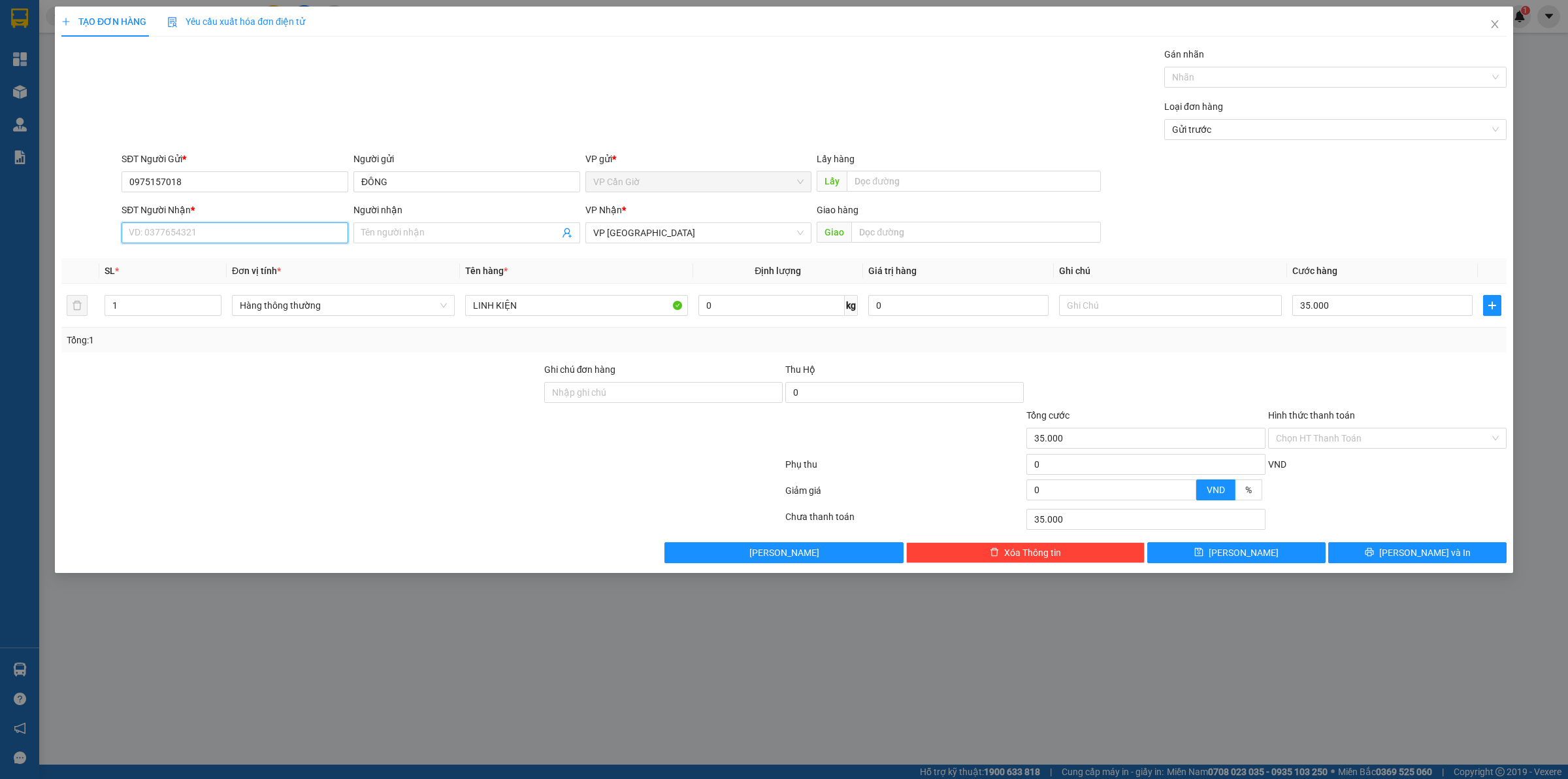
click at [185, 233] on input "SĐT Người Nhận *" at bounding box center [235, 232] width 227 height 21
click at [174, 264] on div "0909338170 - AN" at bounding box center [235, 259] width 211 height 15
type input "0909338170"
type input "AN"
click at [1421, 550] on span "[PERSON_NAME] và In" at bounding box center [1424, 553] width 92 height 15
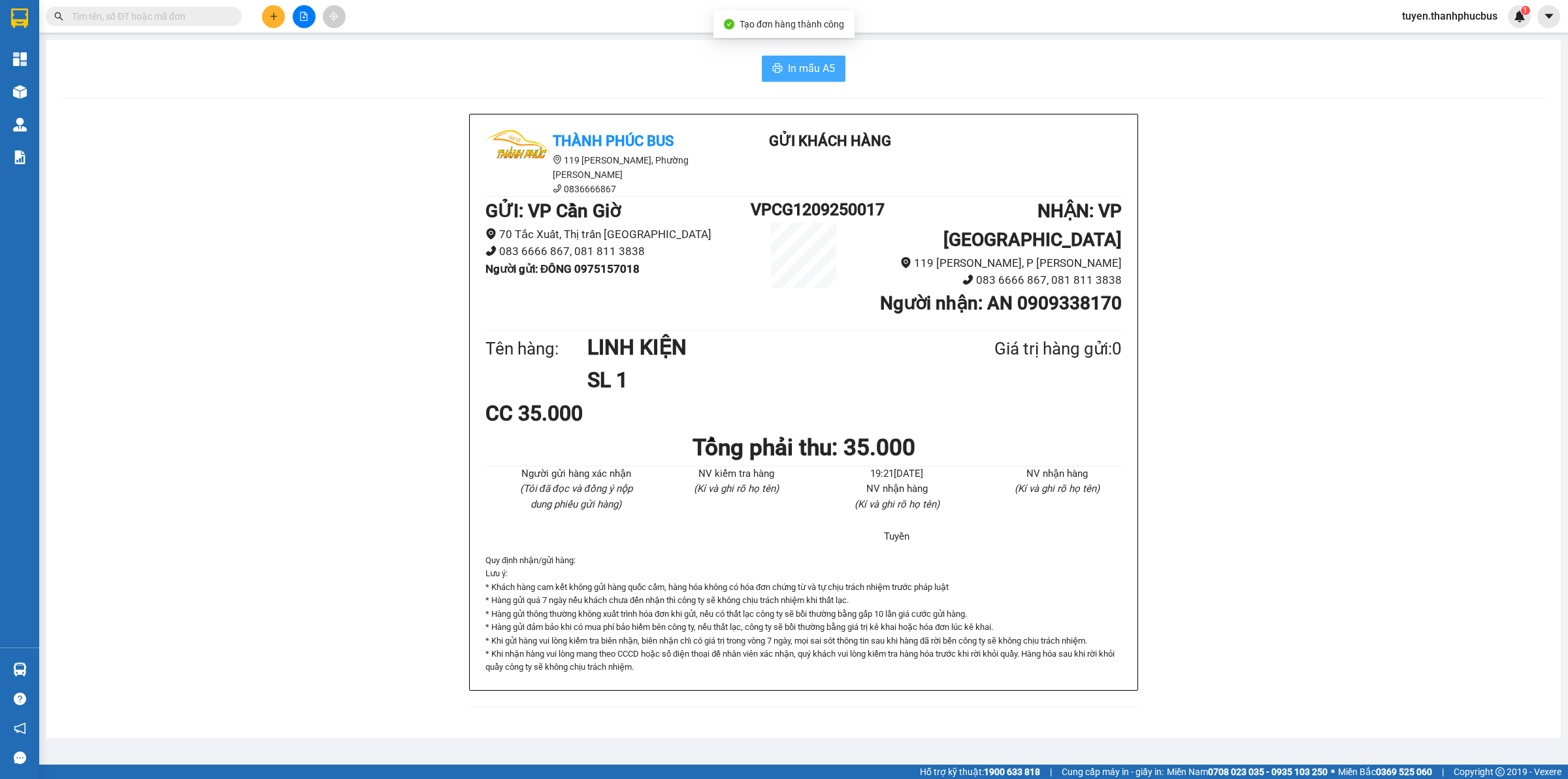
click at [791, 65] on span "In mẫu A5" at bounding box center [811, 68] width 47 height 16
